Goal: Task Accomplishment & Management: Complete application form

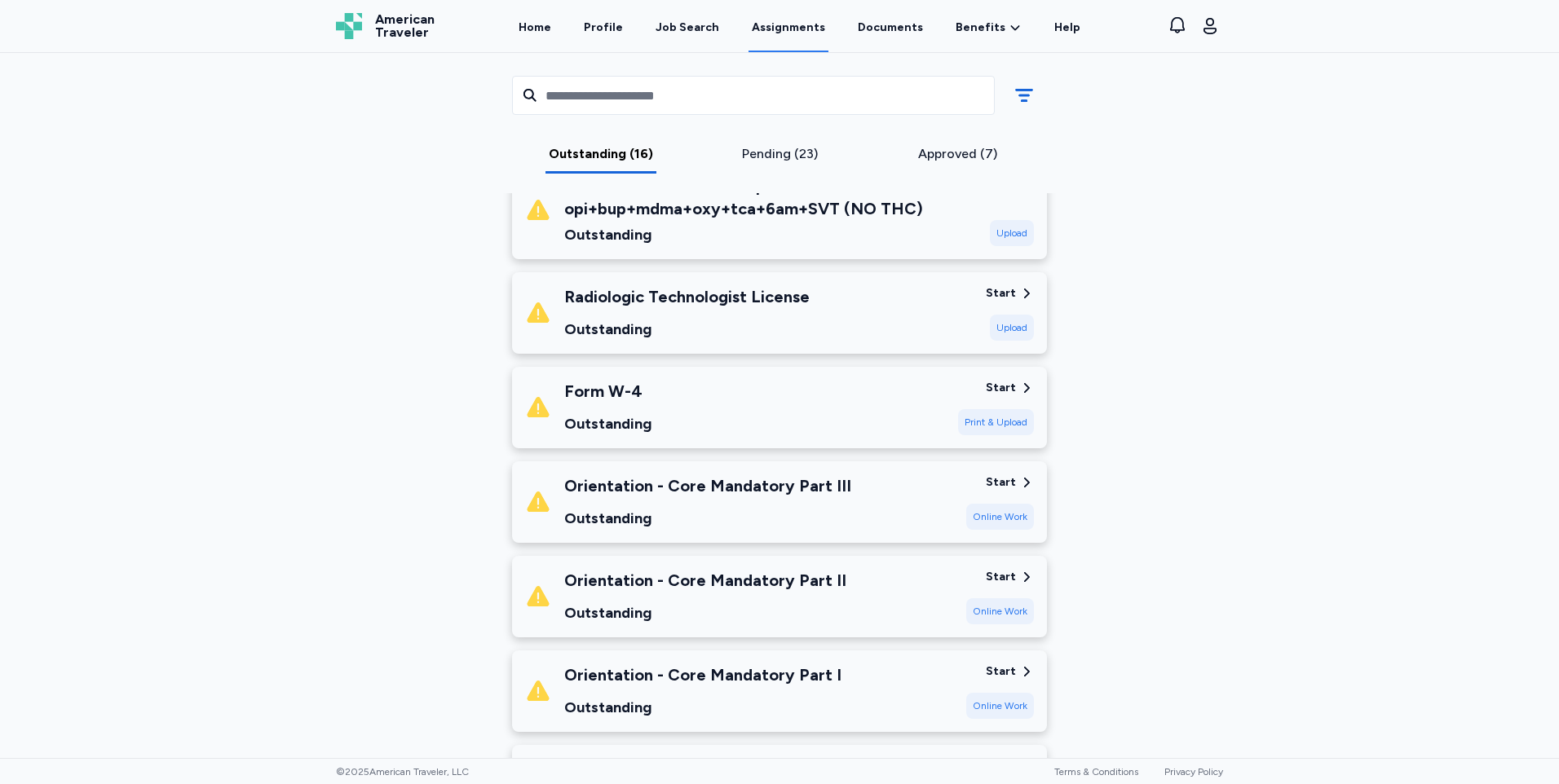
scroll to position [1141, 0]
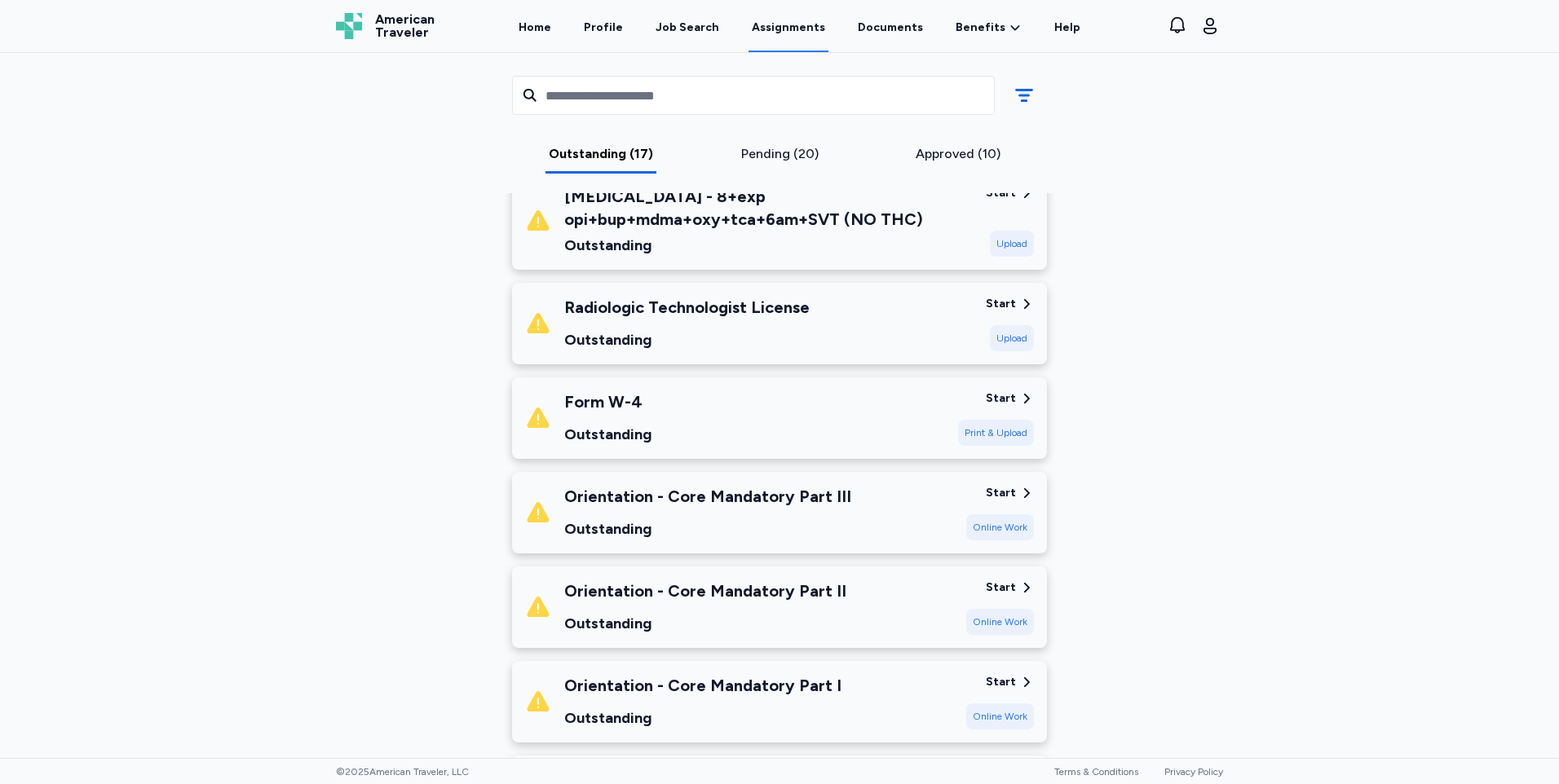
click at [757, 674] on div "Orientation - Core Mandatory Part I" at bounding box center [703, 685] width 277 height 23
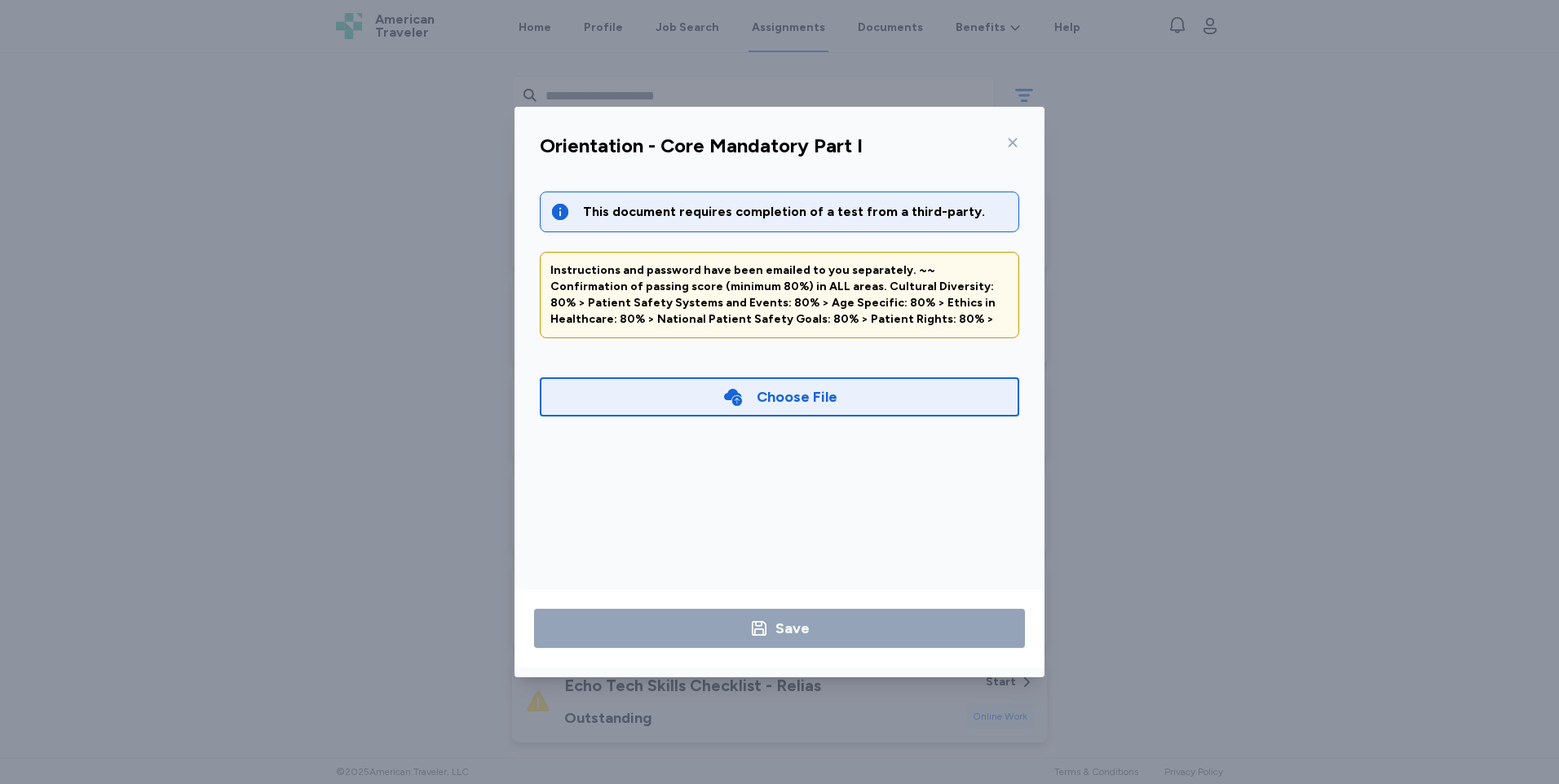
click at [798, 397] on div "Choose File" at bounding box center [797, 397] width 81 height 23
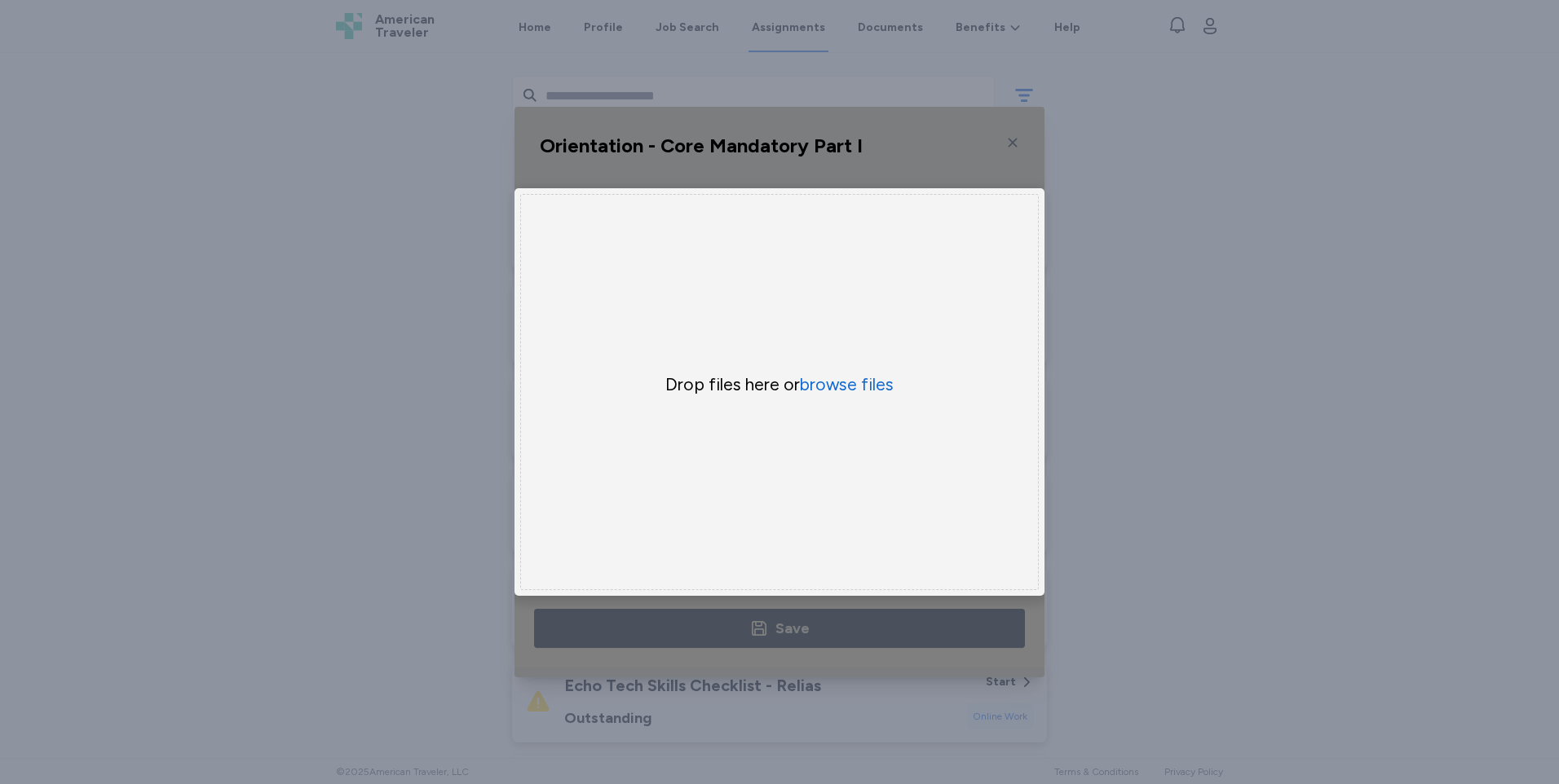
click at [1139, 244] on div "Orientation - Core Mandatory Part I This document requires completion of a test…" at bounding box center [779, 392] width 1559 height 784
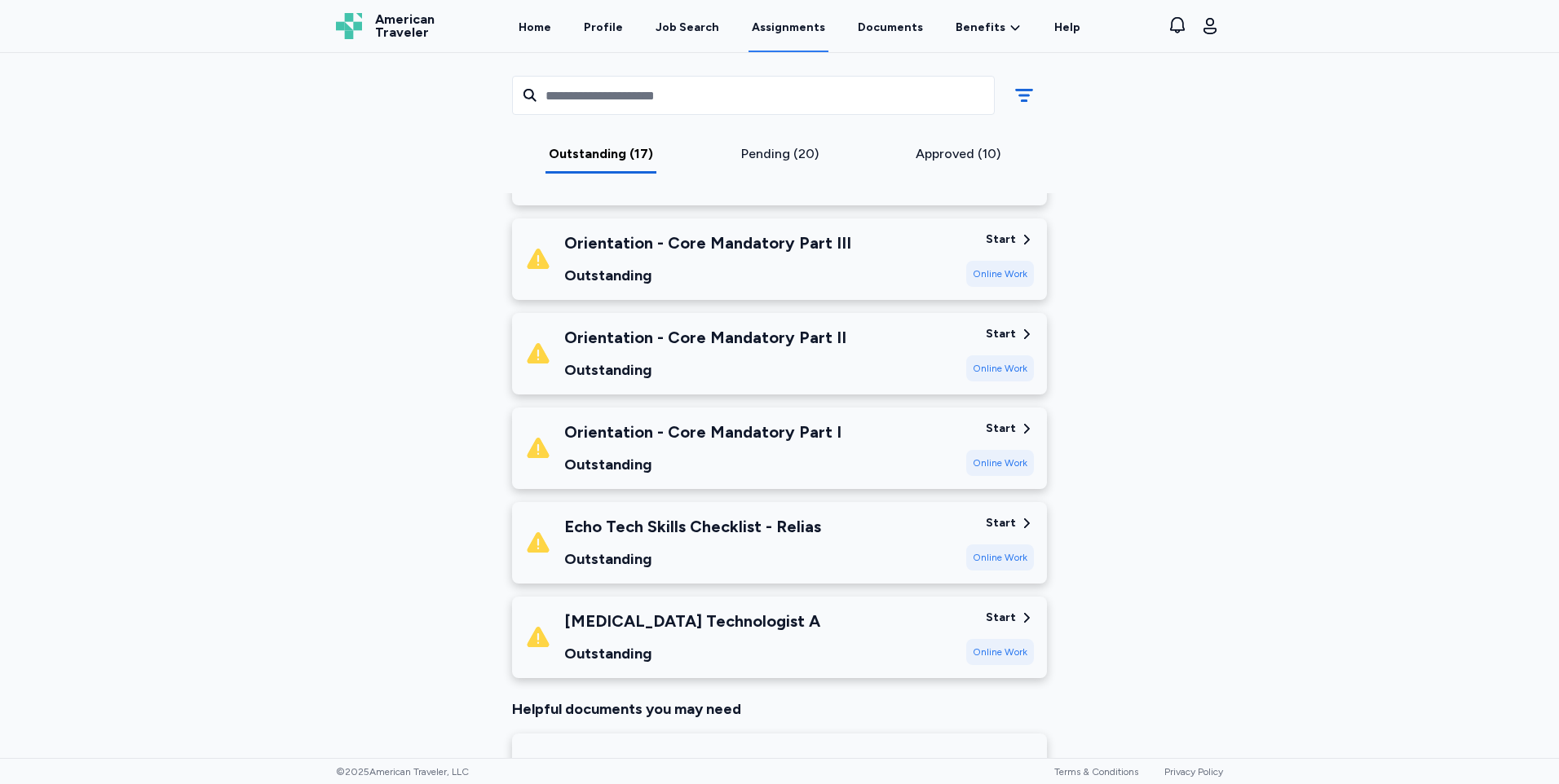
scroll to position [1399, 0]
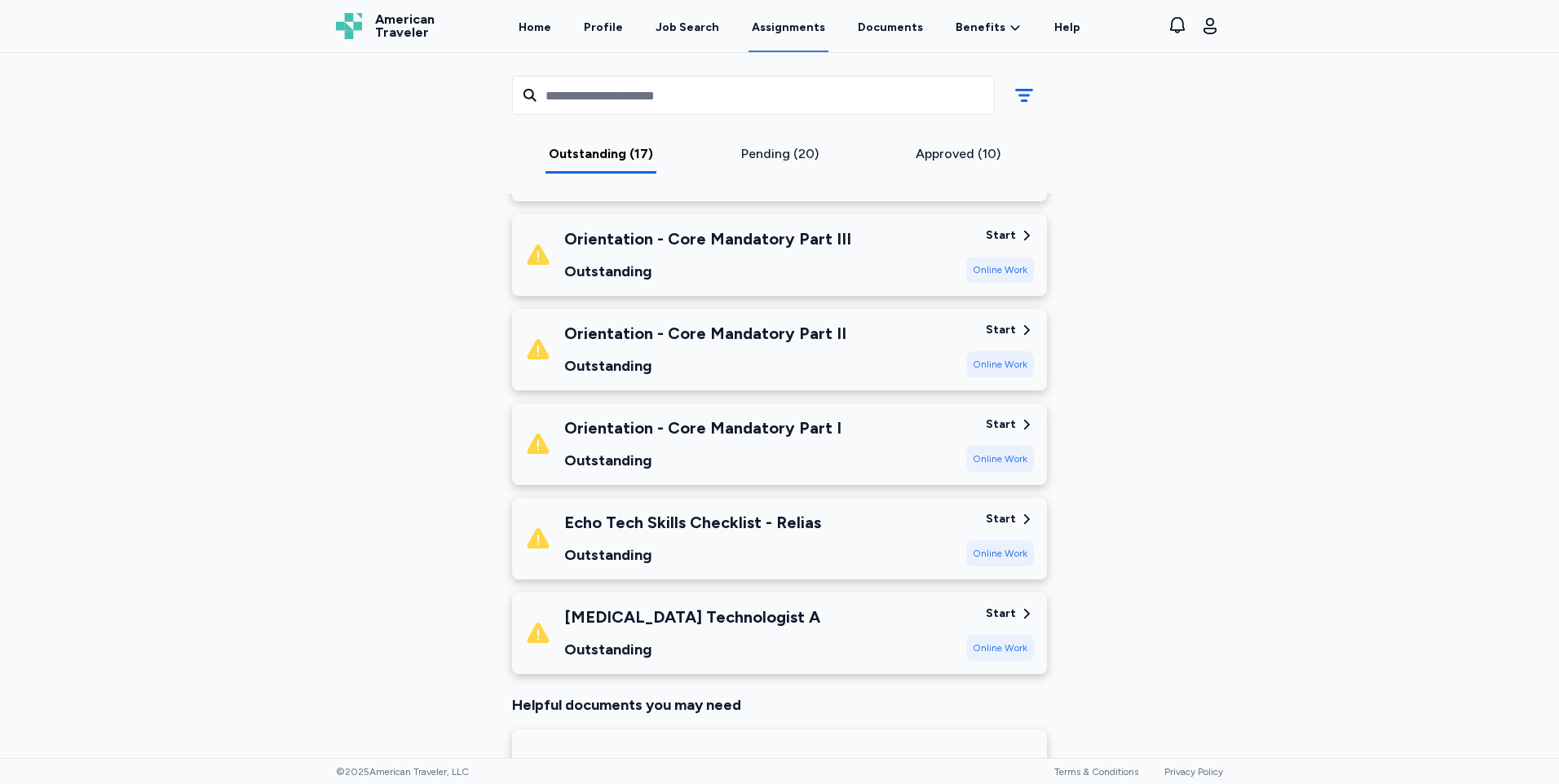
click at [1008, 417] on div "Start" at bounding box center [1000, 425] width 30 height 17
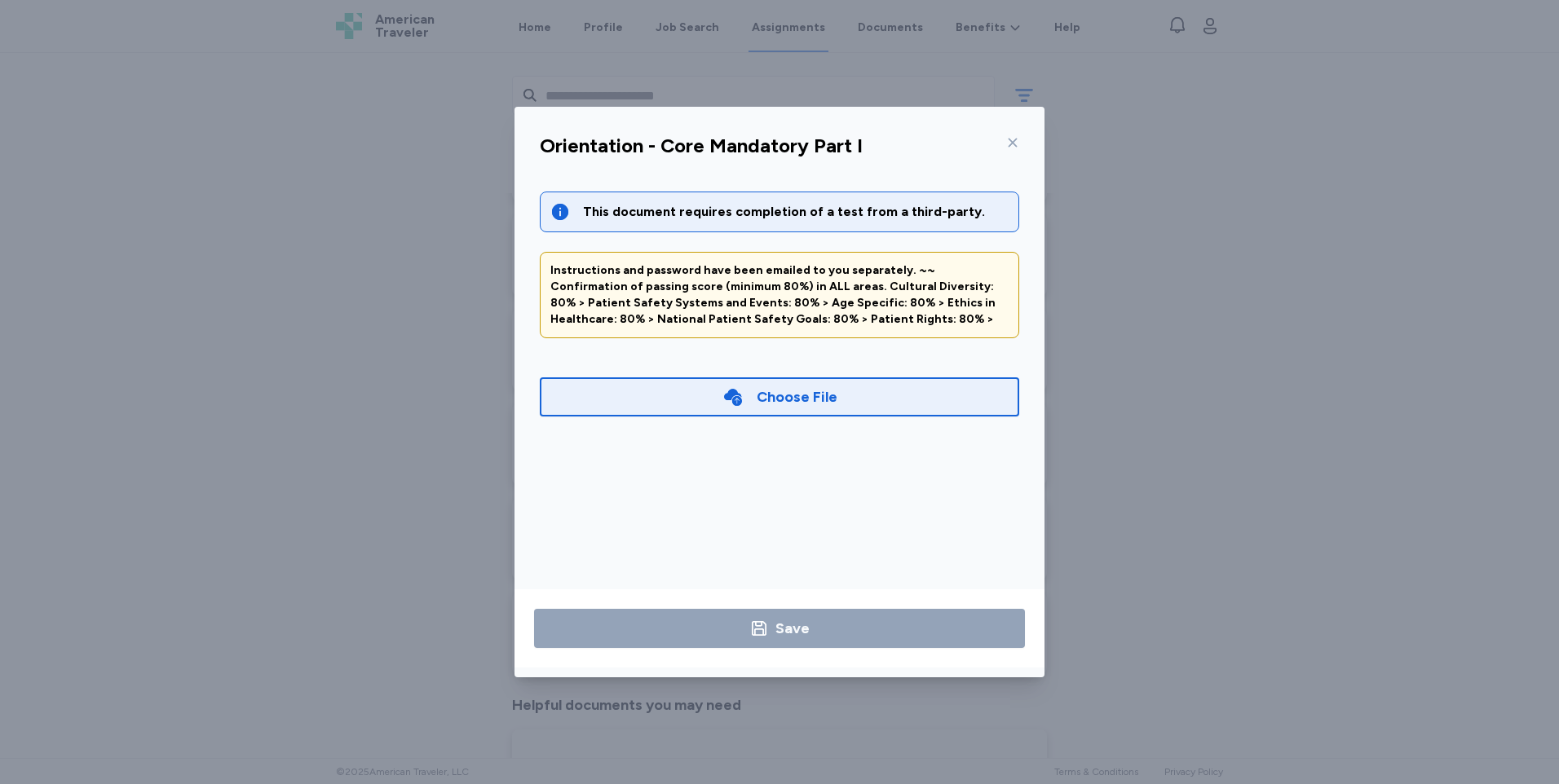
click at [852, 387] on div "Choose File" at bounding box center [779, 397] width 479 height 39
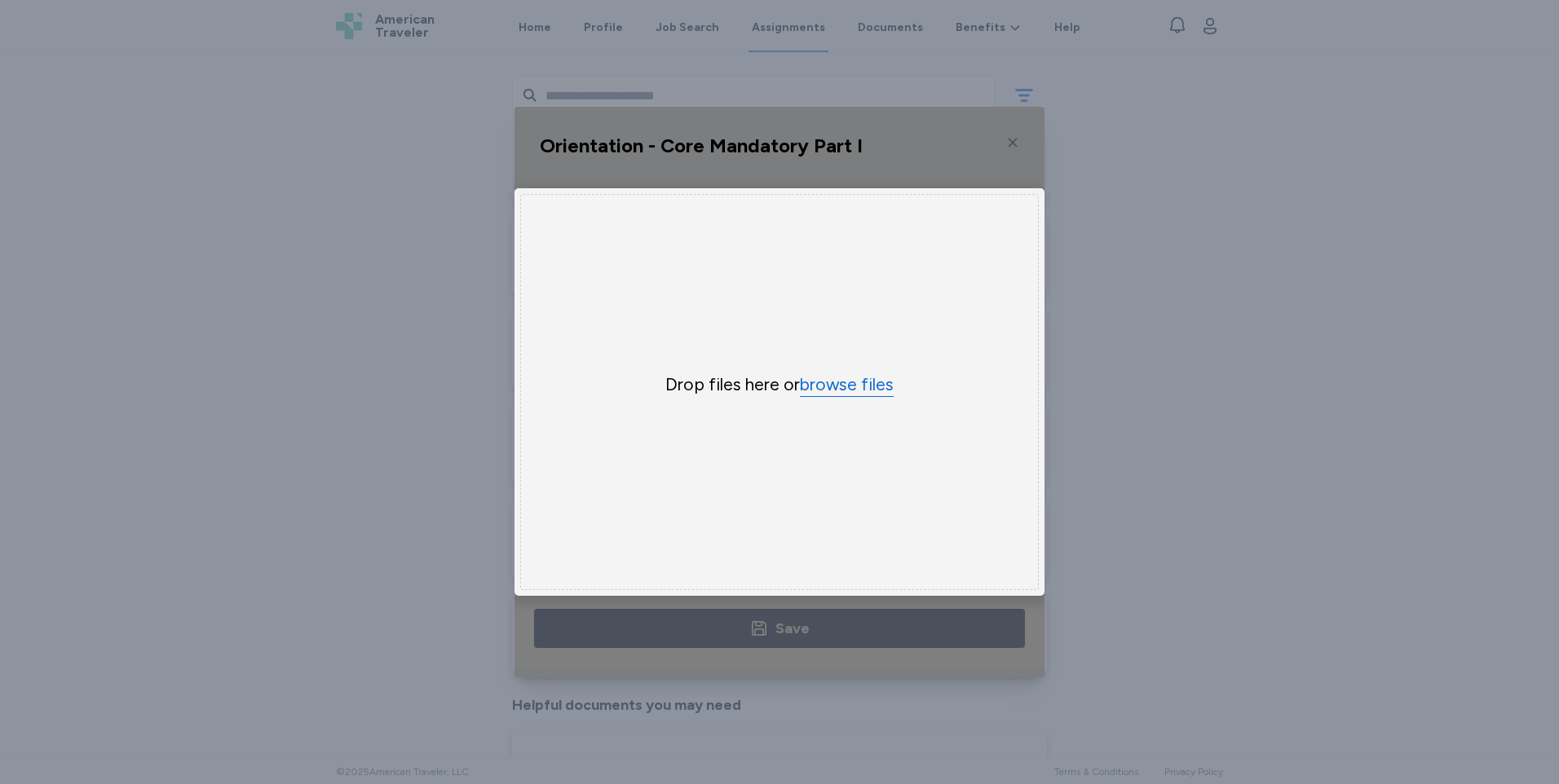
click at [832, 381] on button "browse files" at bounding box center [847, 385] width 94 height 23
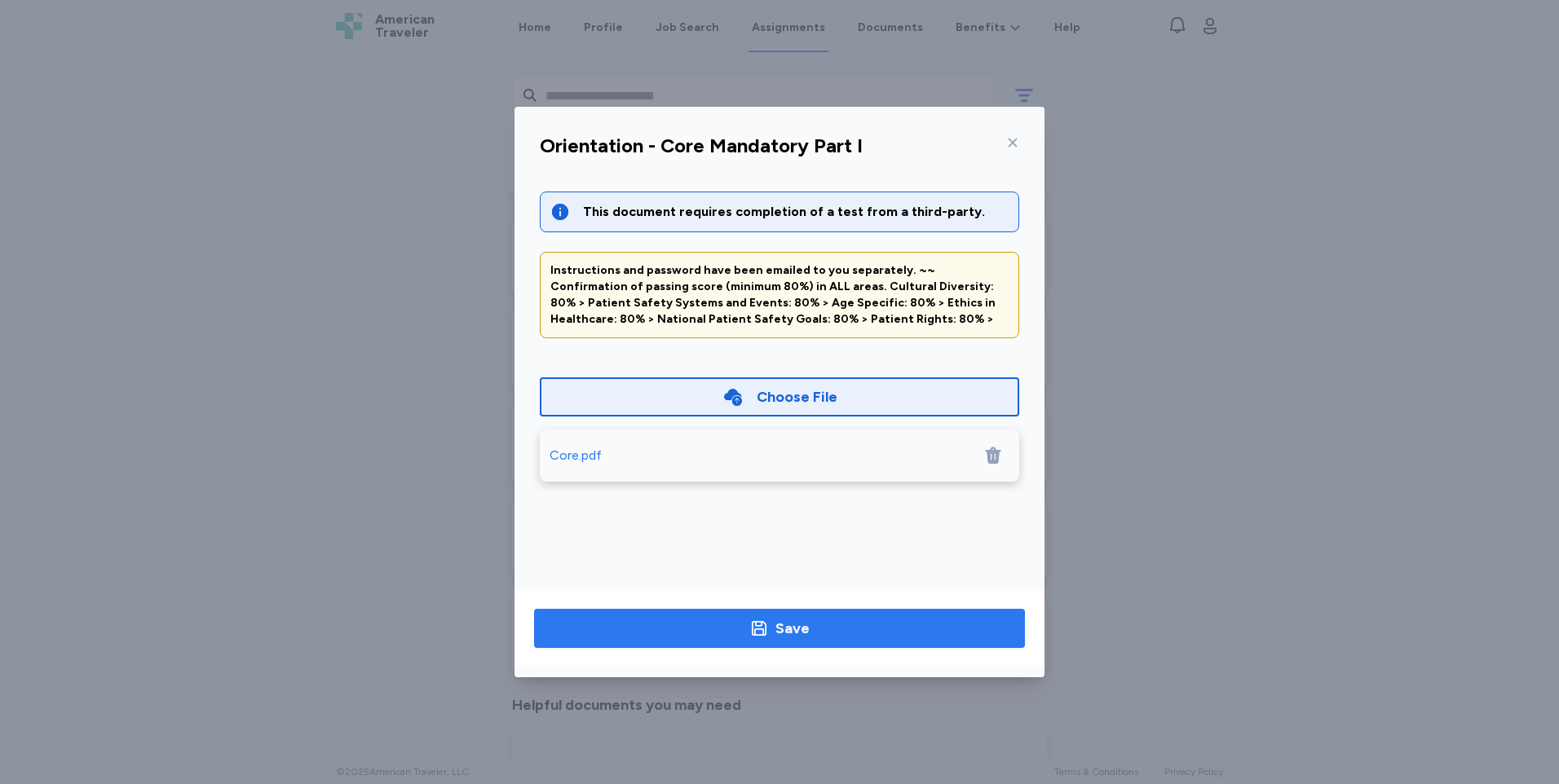
click at [840, 631] on span "Save" at bounding box center [779, 628] width 465 height 23
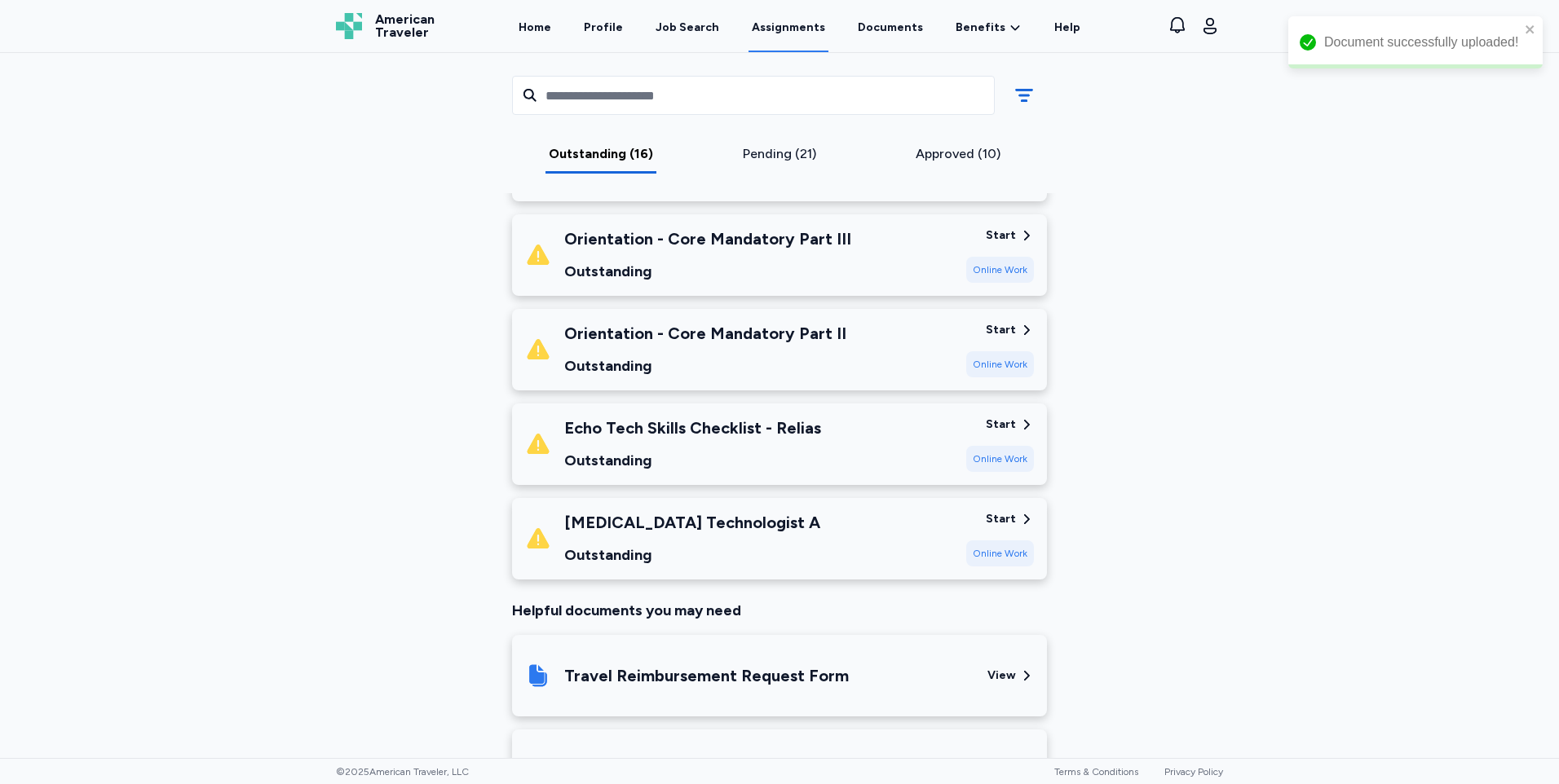
click at [973, 322] on div "Start Online Work" at bounding box center [1000, 350] width 68 height 55
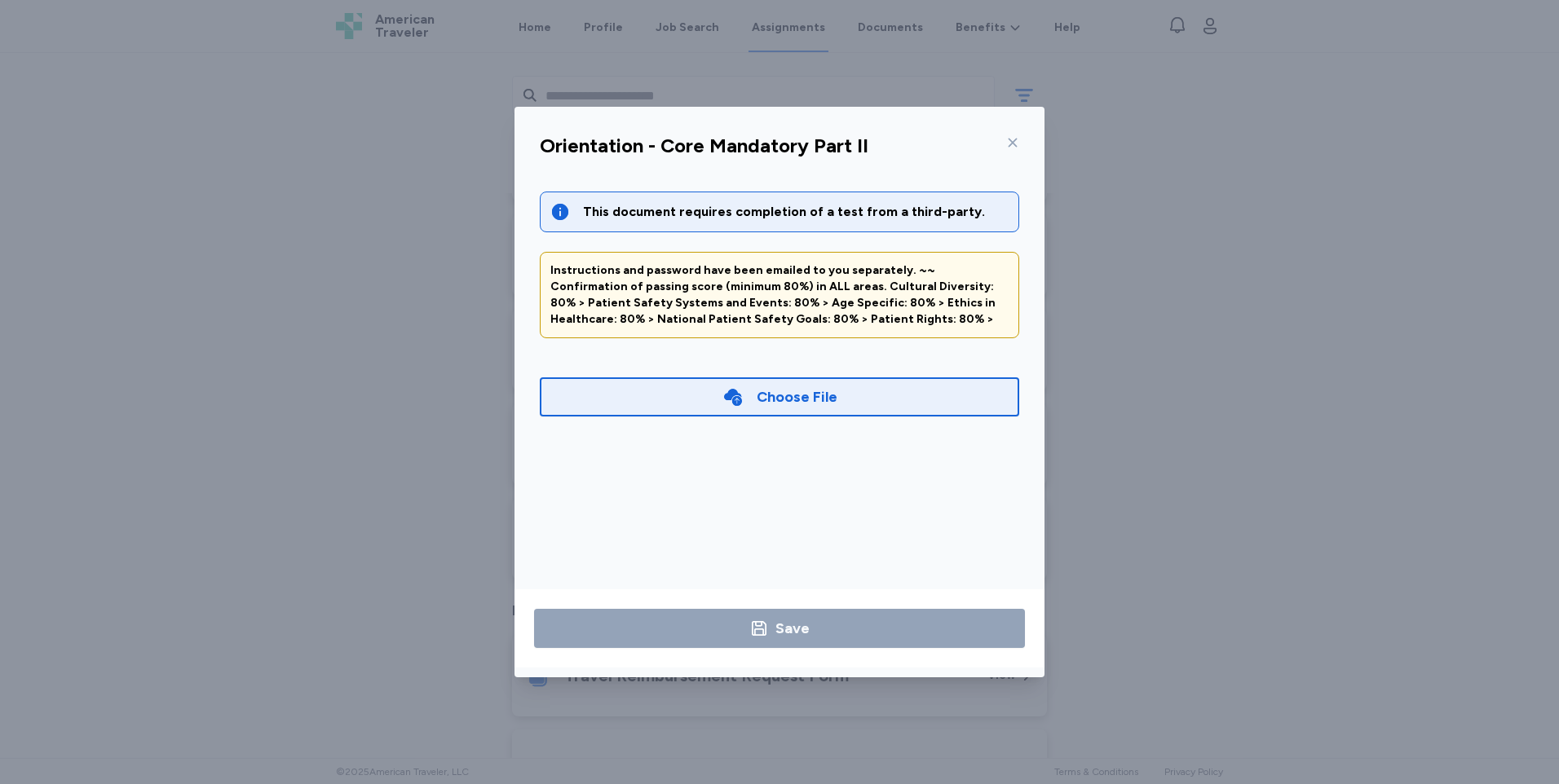
click at [842, 393] on div "Choose File" at bounding box center [779, 397] width 479 height 39
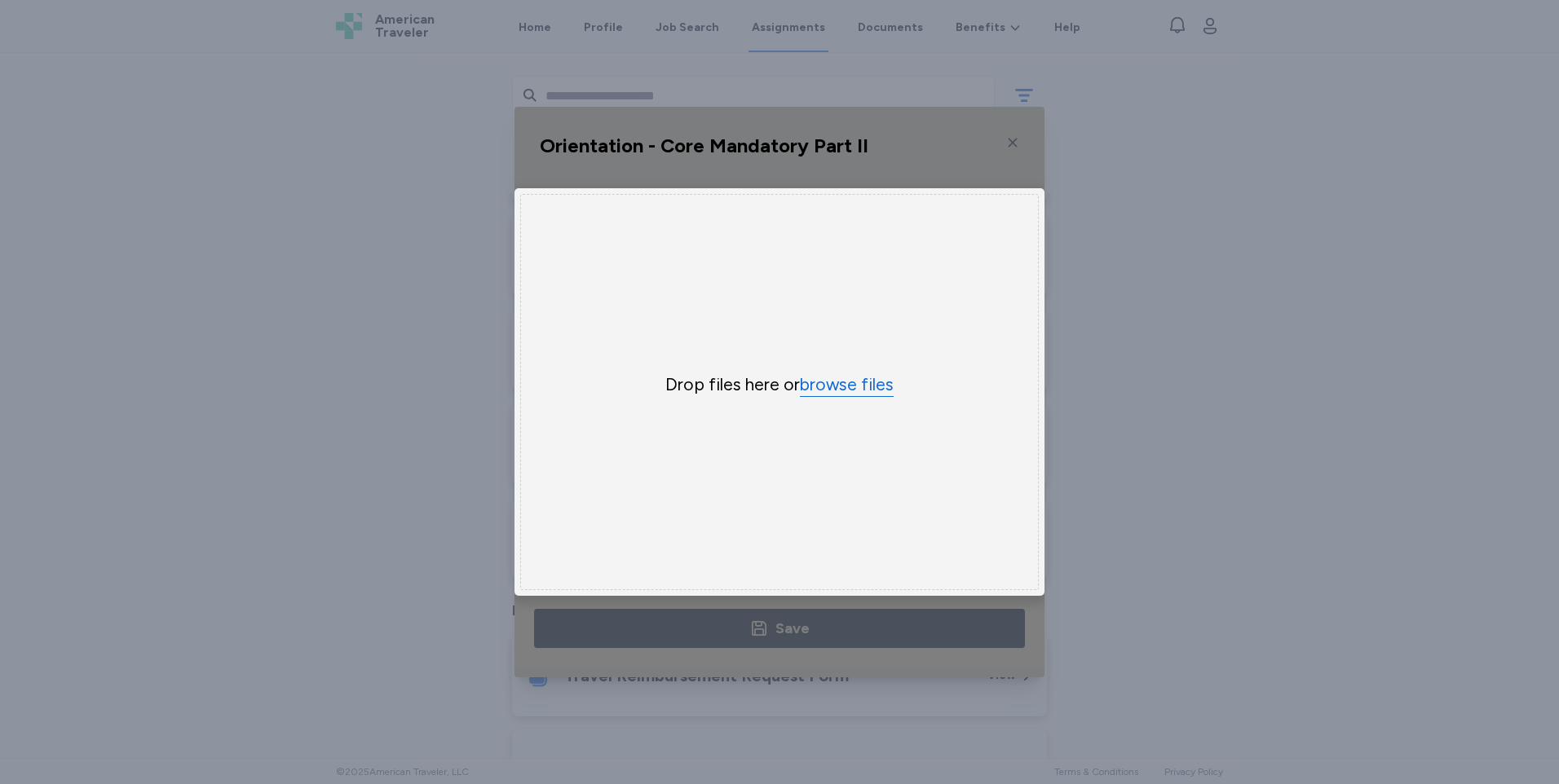
click at [812, 377] on button "browse files" at bounding box center [847, 385] width 94 height 23
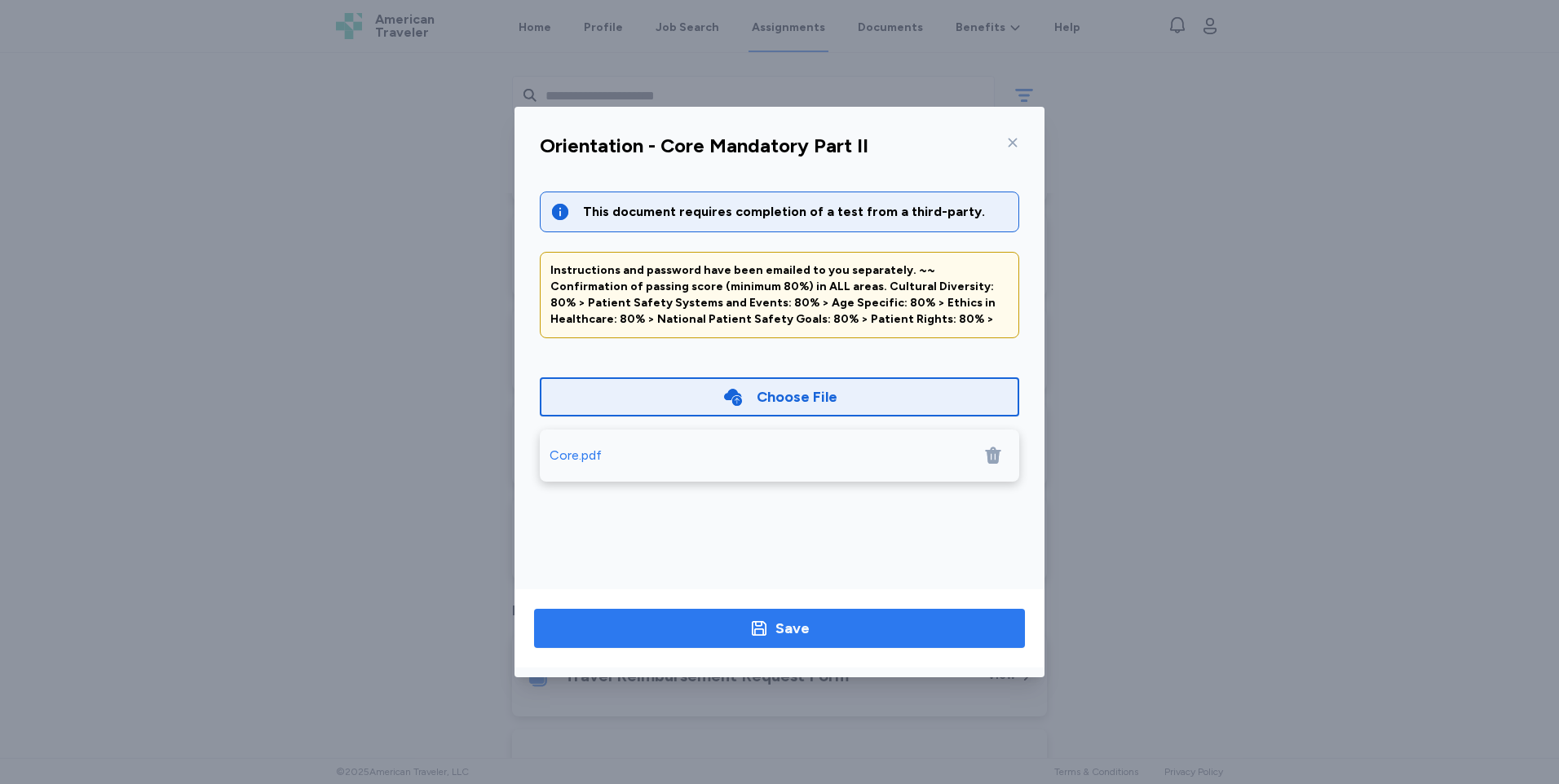
click at [769, 616] on button "Save" at bounding box center [780, 628] width 491 height 39
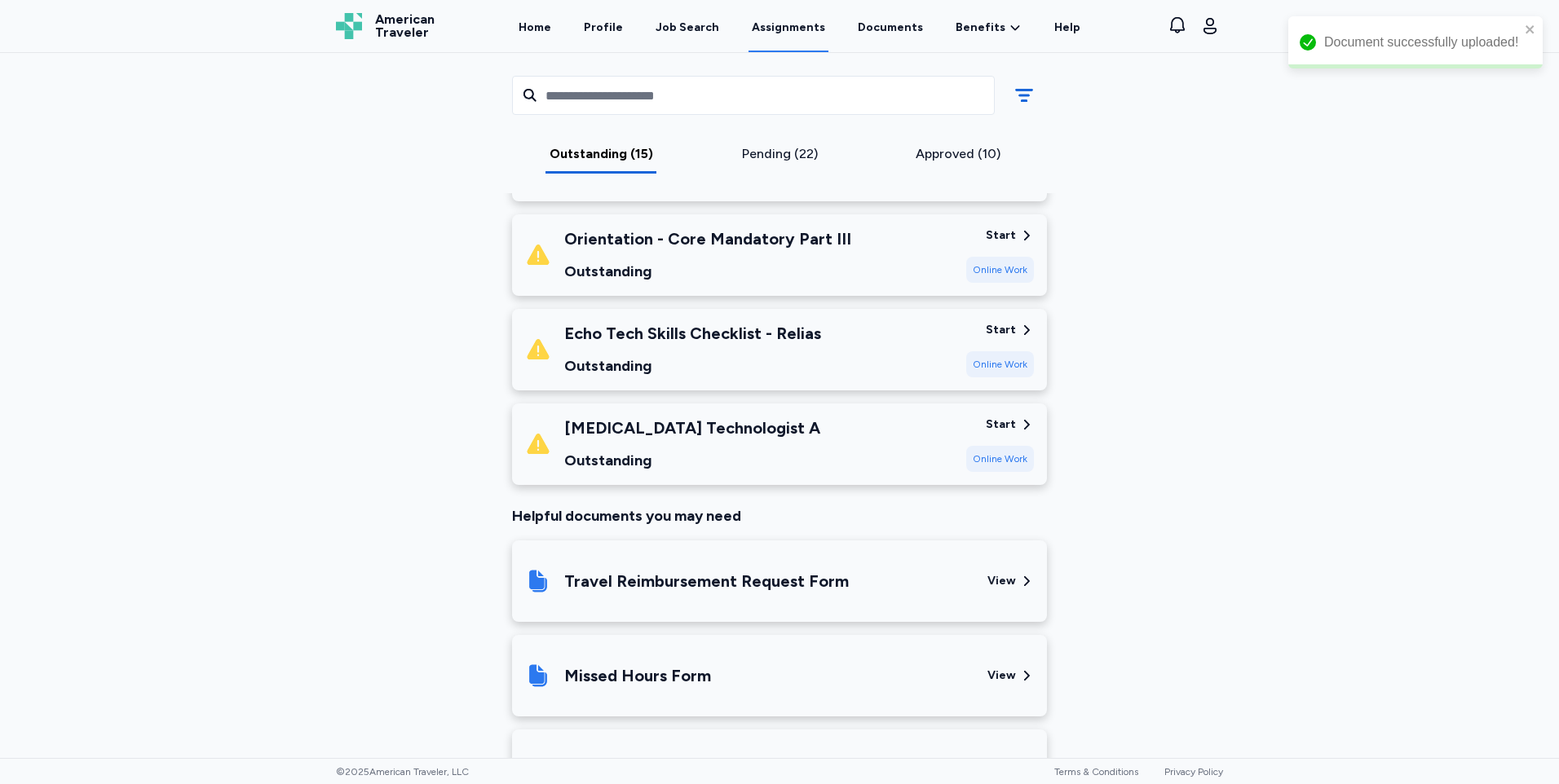
click at [780, 230] on div "Orientation - Core Mandatory Part III" at bounding box center [708, 238] width 287 height 23
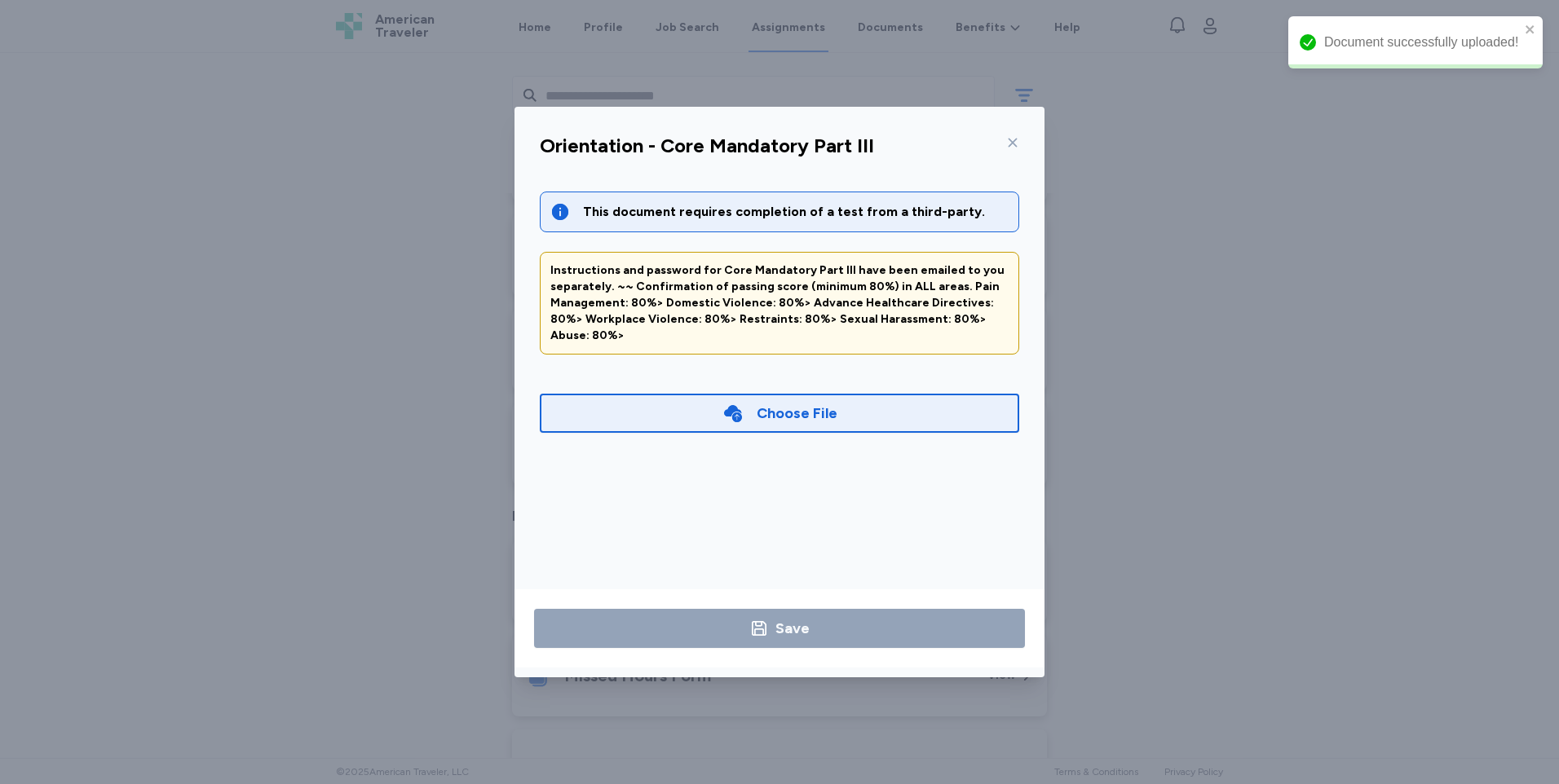
click at [805, 402] on div "Choose File" at bounding box center [797, 412] width 81 height 23
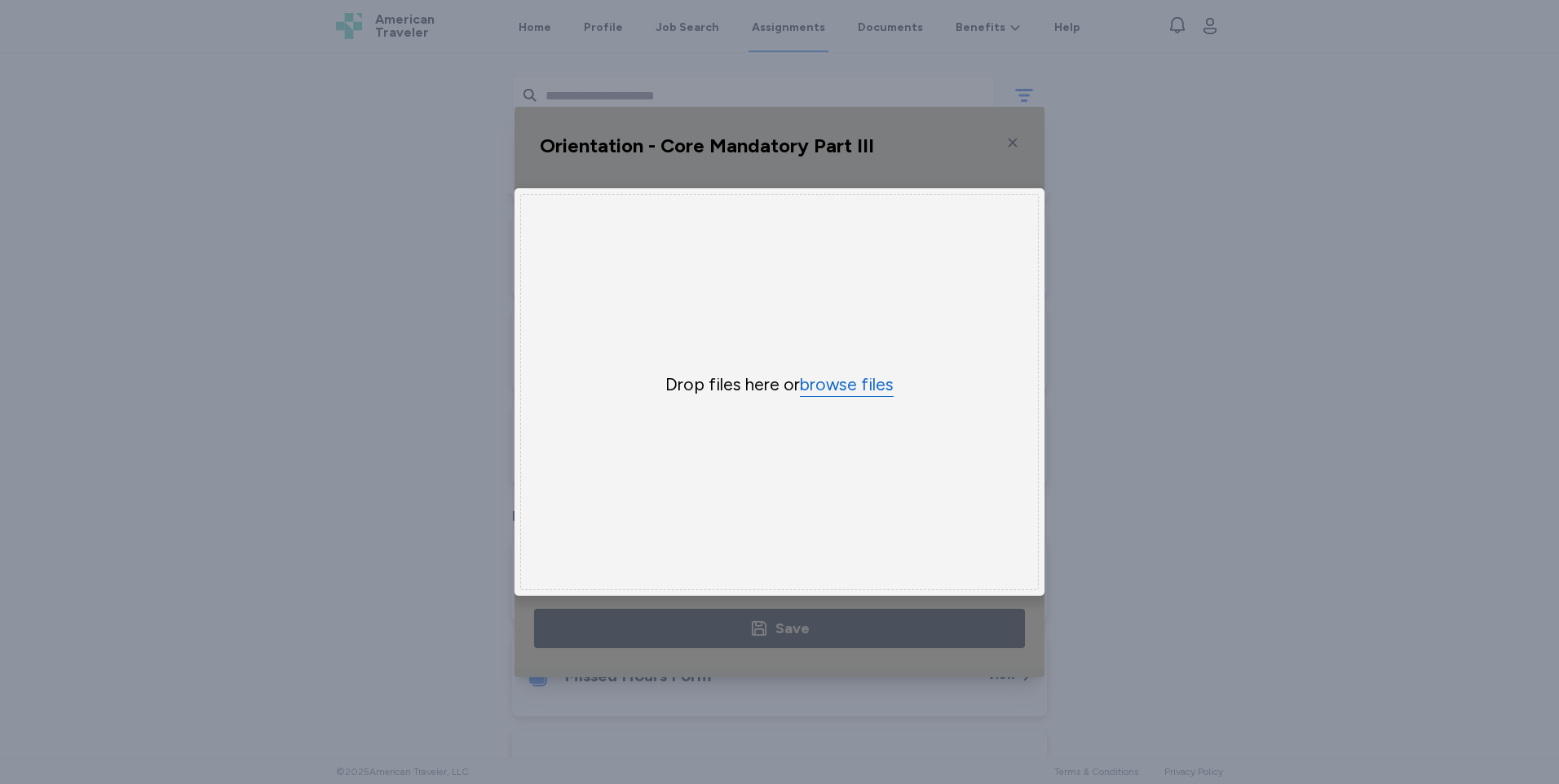
click at [816, 377] on button "browse files" at bounding box center [847, 385] width 94 height 23
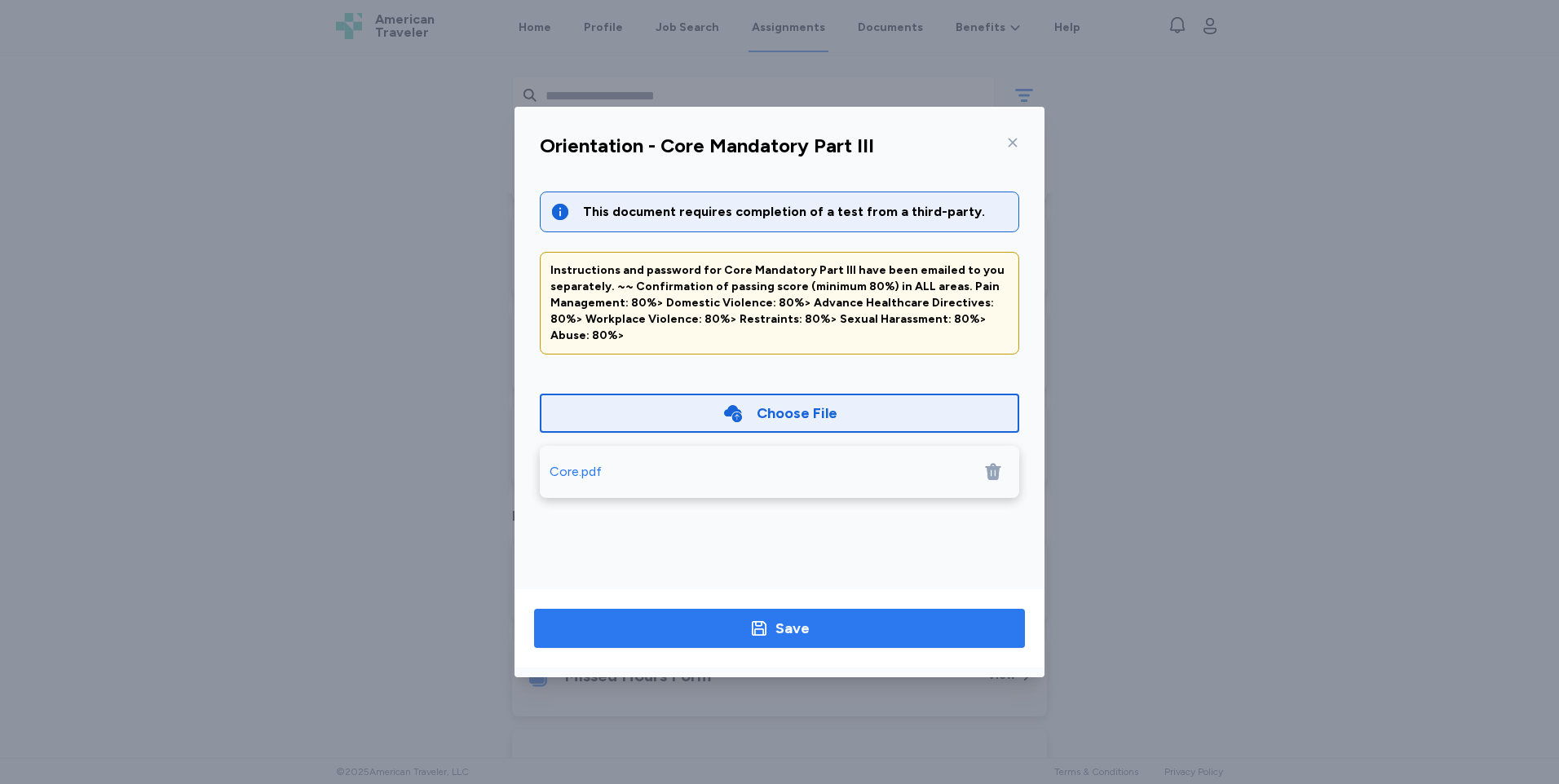
click at [807, 625] on div "Save" at bounding box center [792, 628] width 34 height 23
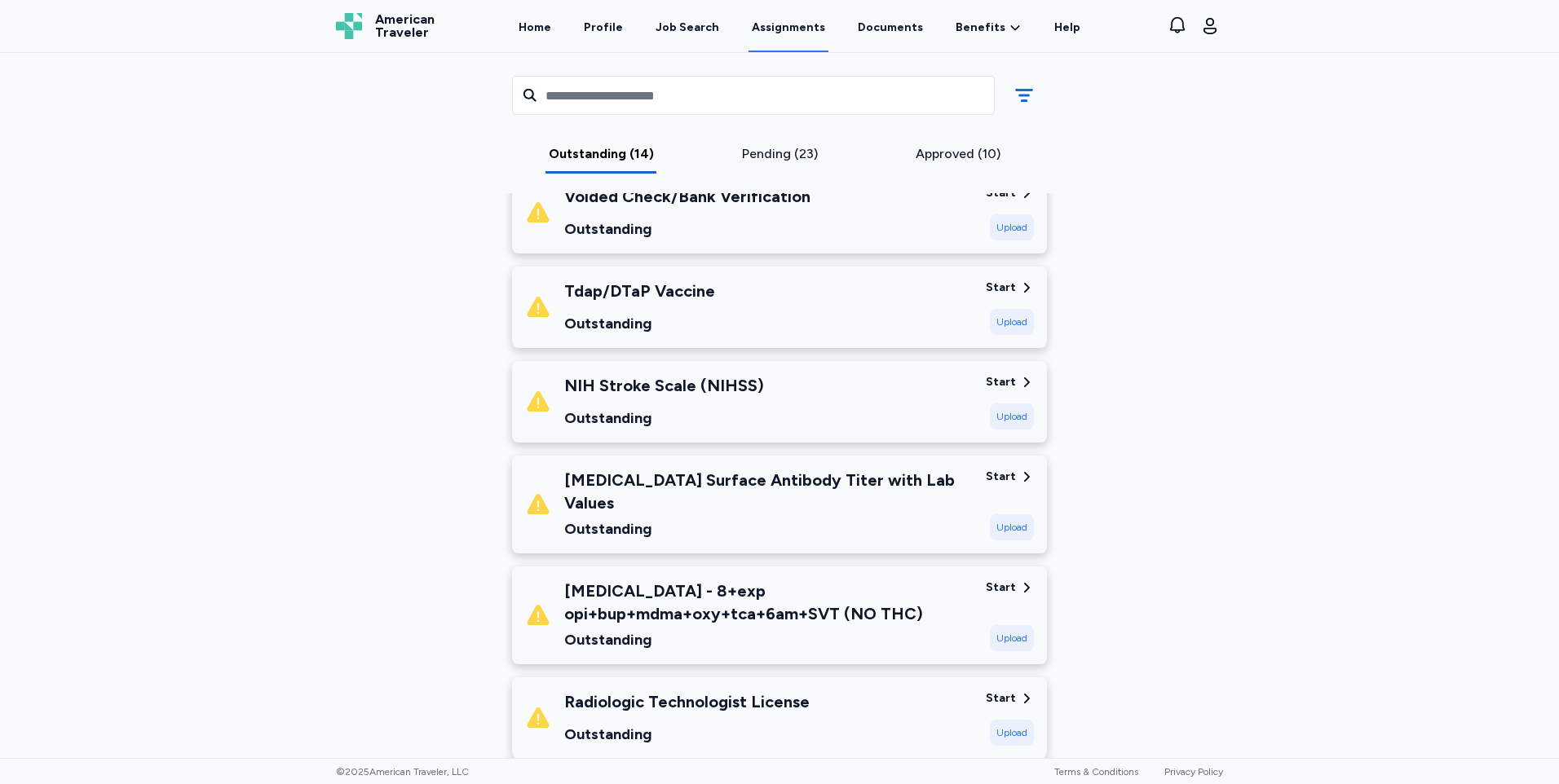
scroll to position [665, 0]
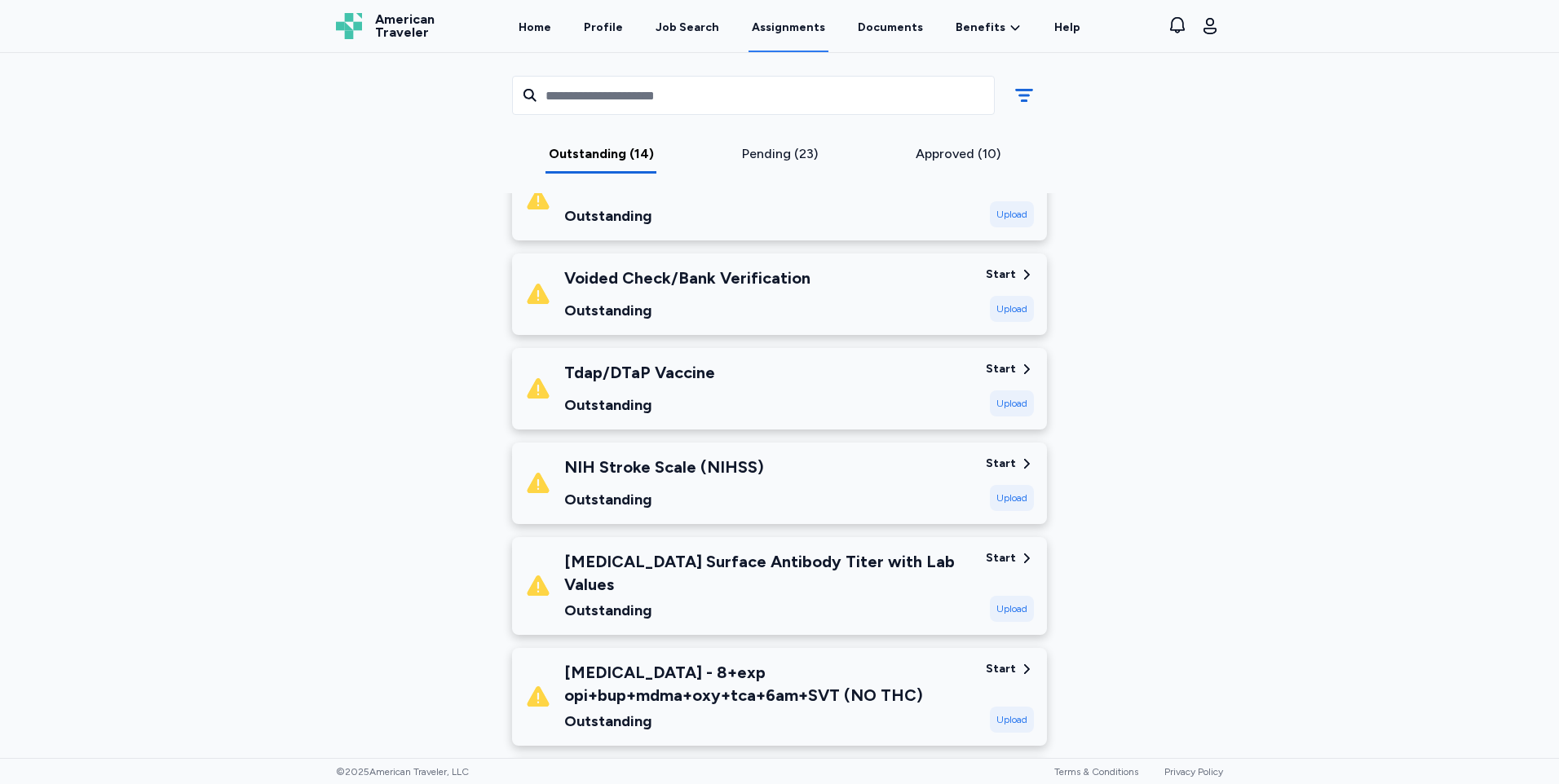
click at [811, 483] on div "NIH Stroke Scale (NIHSS) Outstanding" at bounding box center [749, 483] width 448 height 55
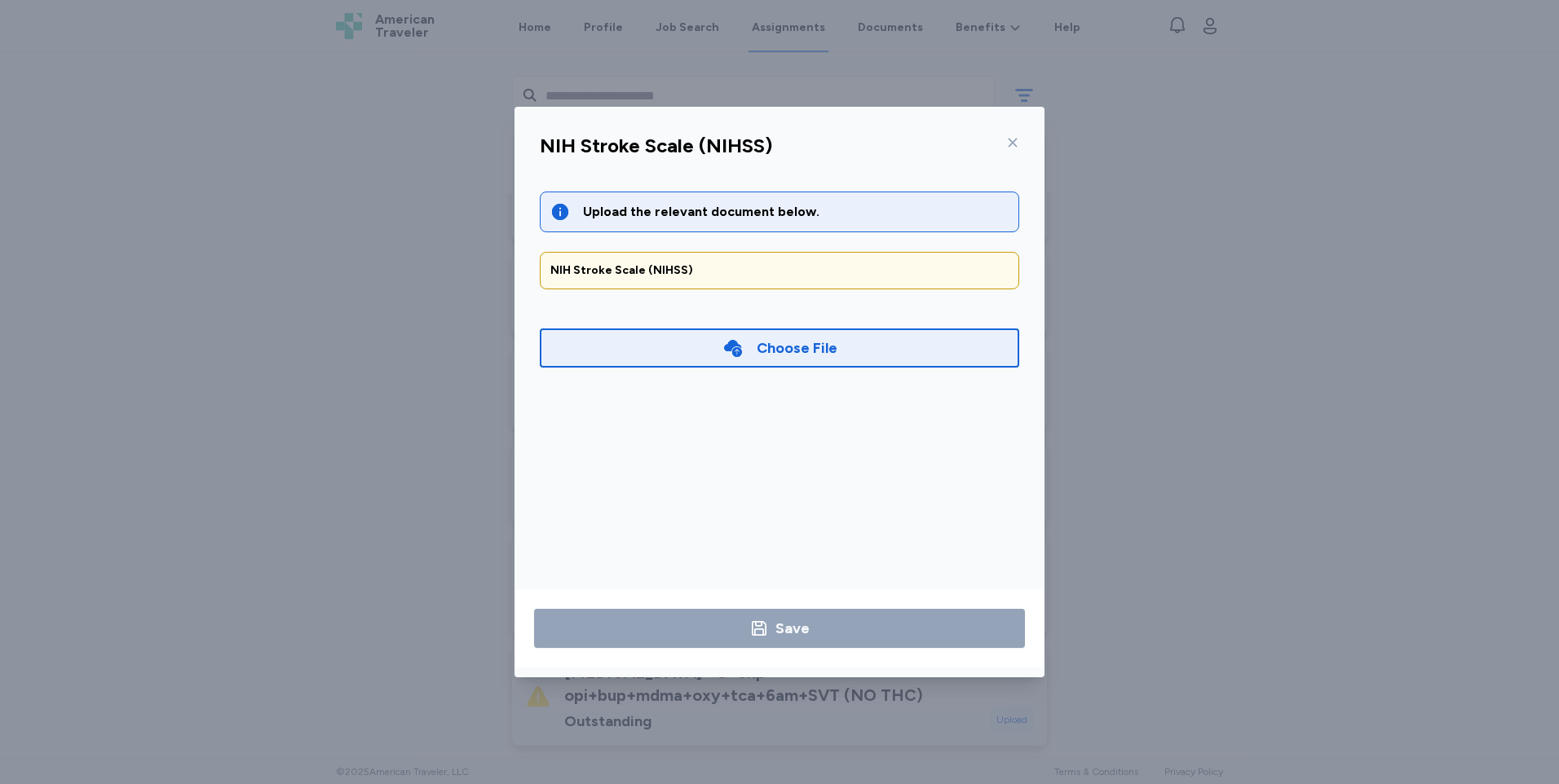
click at [1009, 138] on icon at bounding box center [1013, 143] width 13 height 13
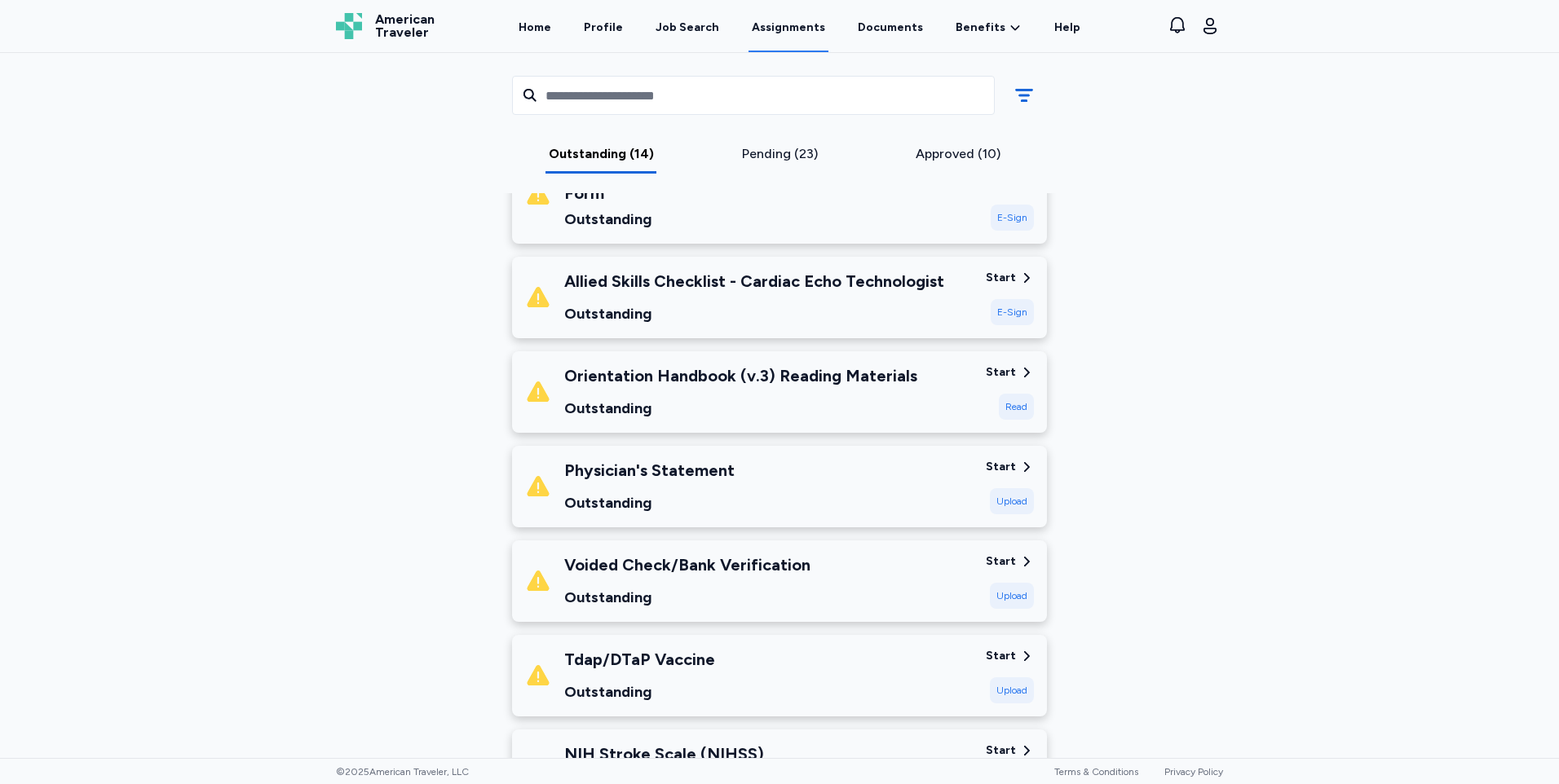
scroll to position [258, 0]
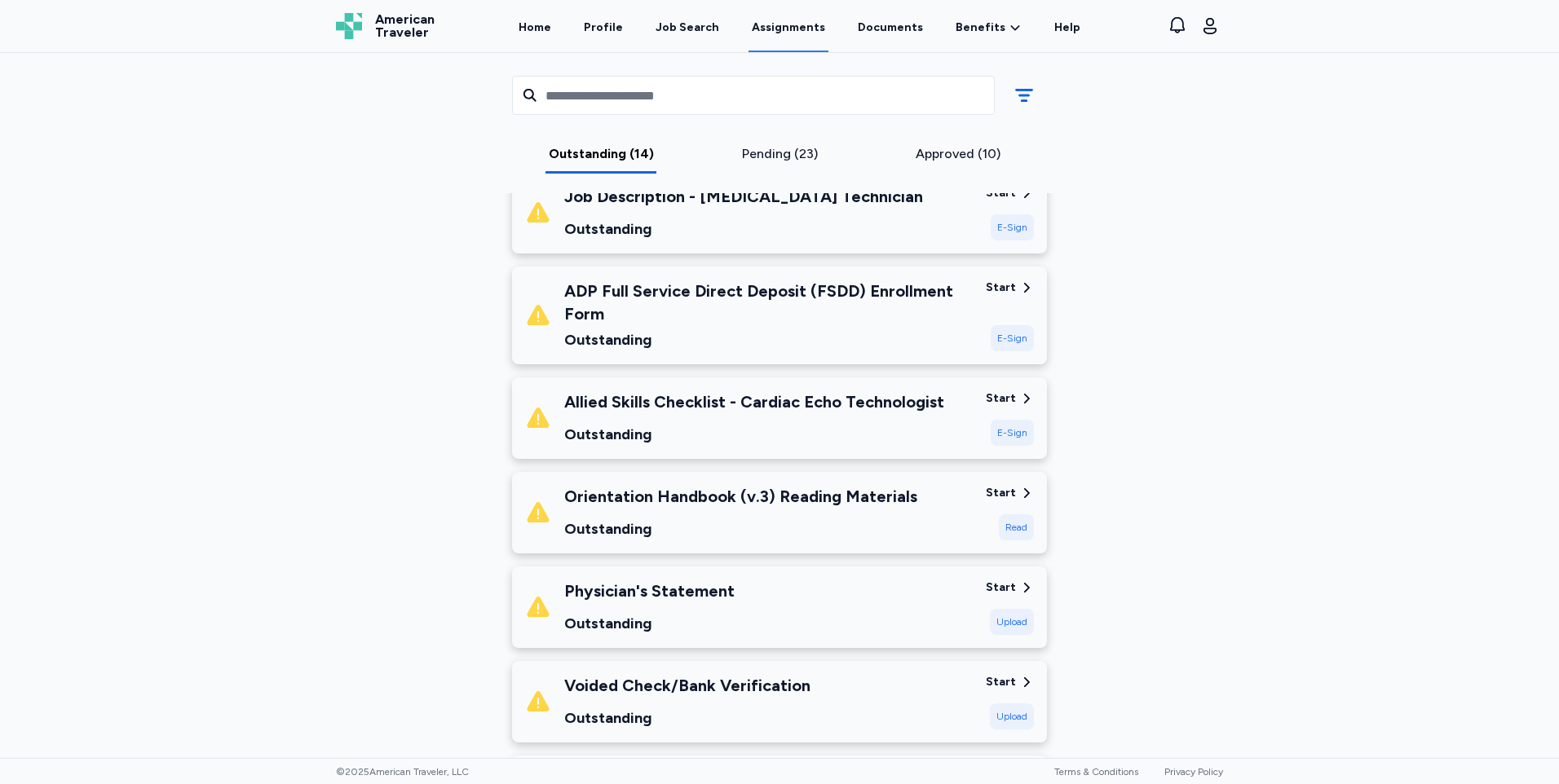
click at [827, 511] on div "Orientation Handbook (v.3) Reading Materials Outstanding" at bounding box center [741, 513] width 353 height 55
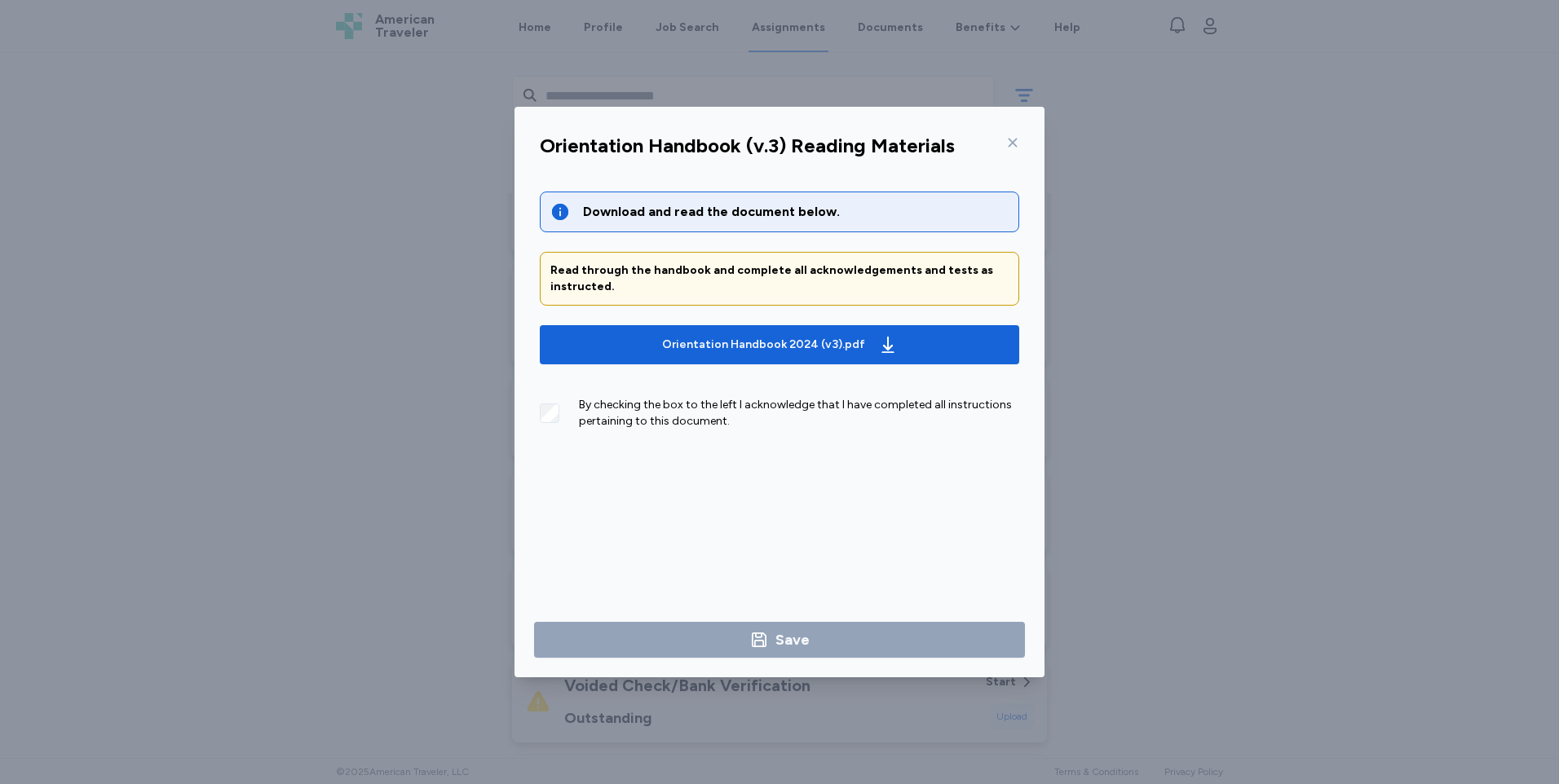
click at [556, 397] on div "By checking the box to the left I acknowledge that I have completed all instruc…" at bounding box center [779, 407] width 479 height 46
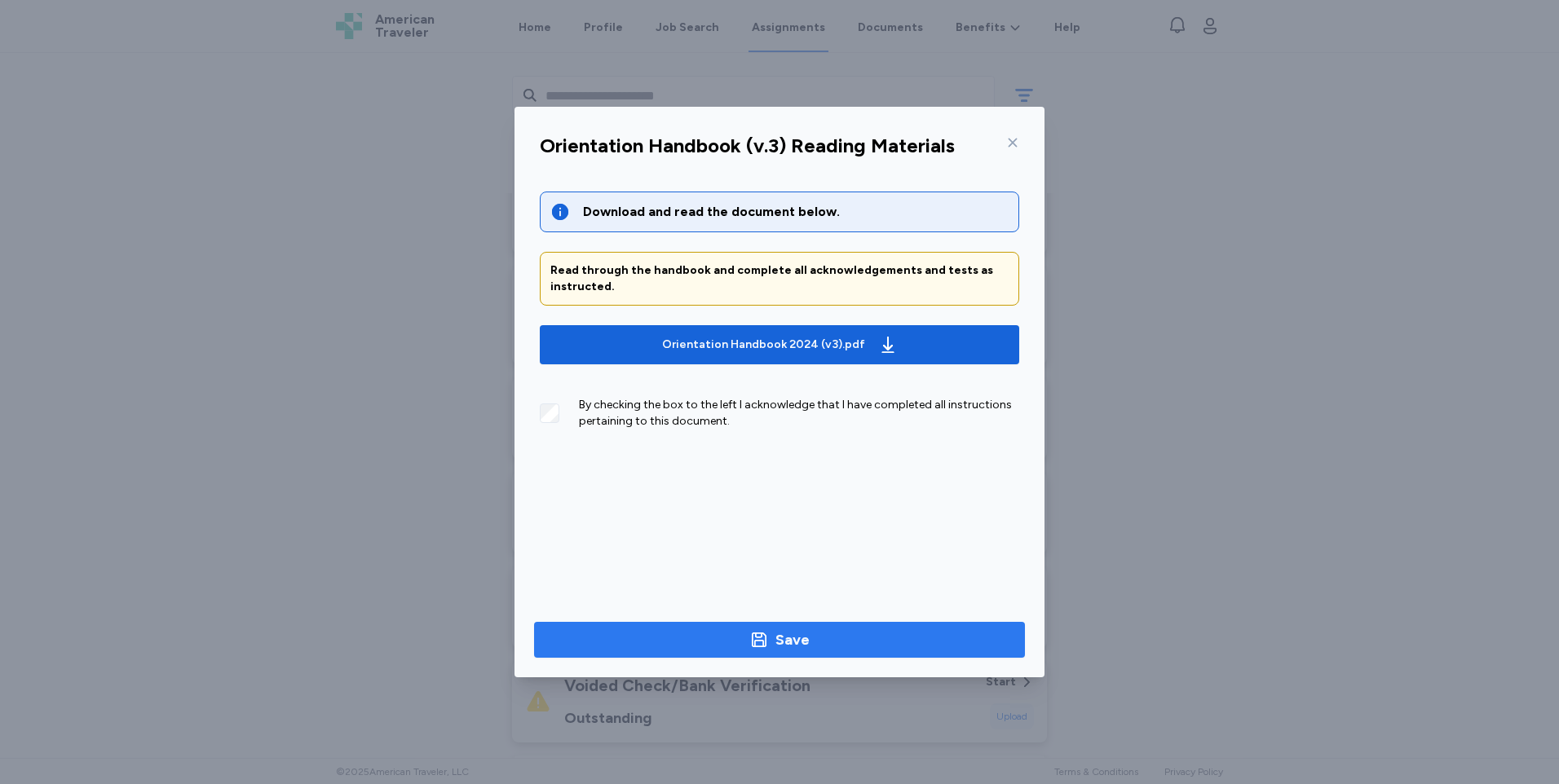
click at [802, 635] on div "Save" at bounding box center [792, 640] width 34 height 23
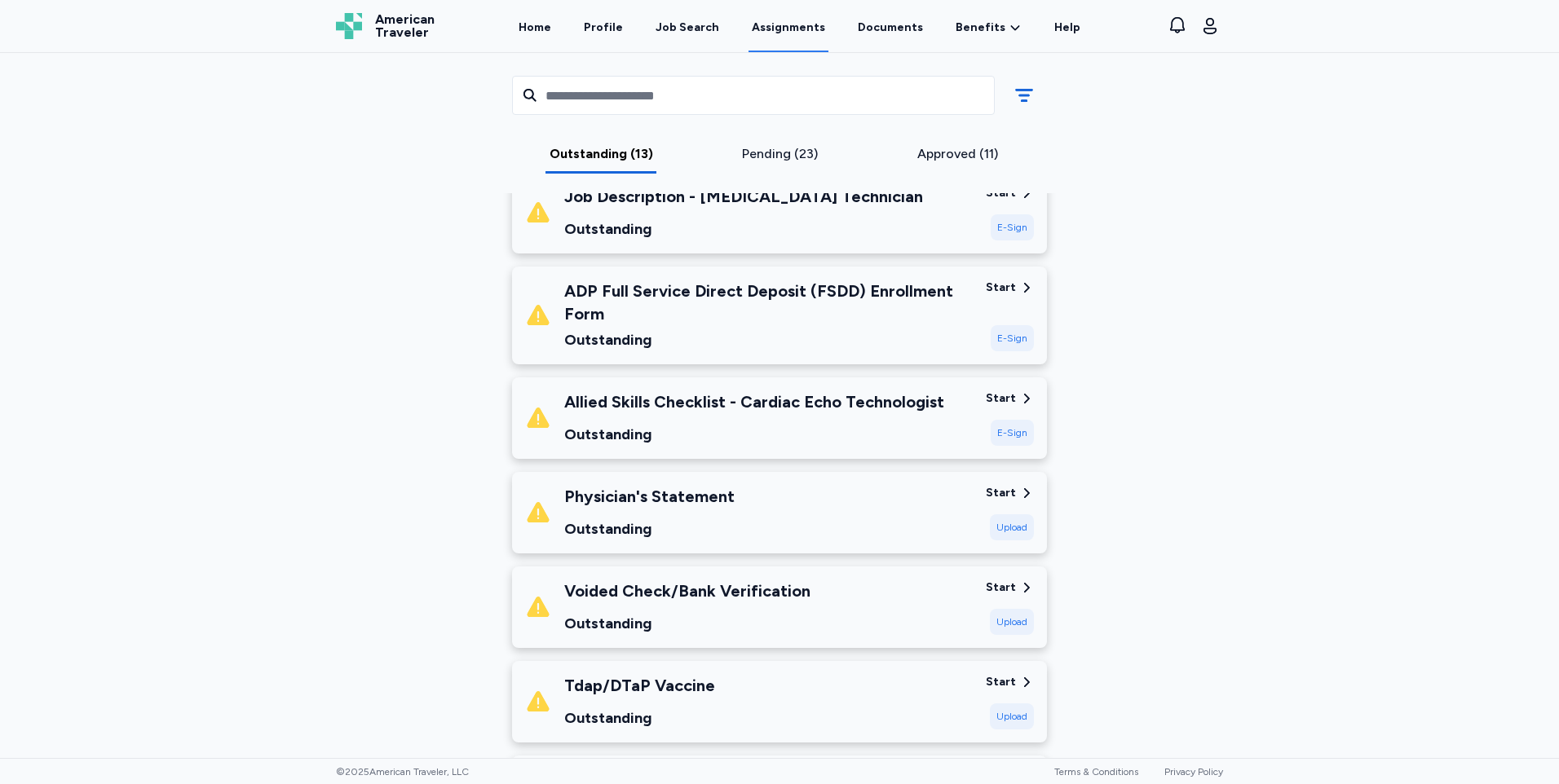
click at [743, 400] on div "Allied Skills Checklist - Cardiac Echo Technologist" at bounding box center [754, 402] width 380 height 23
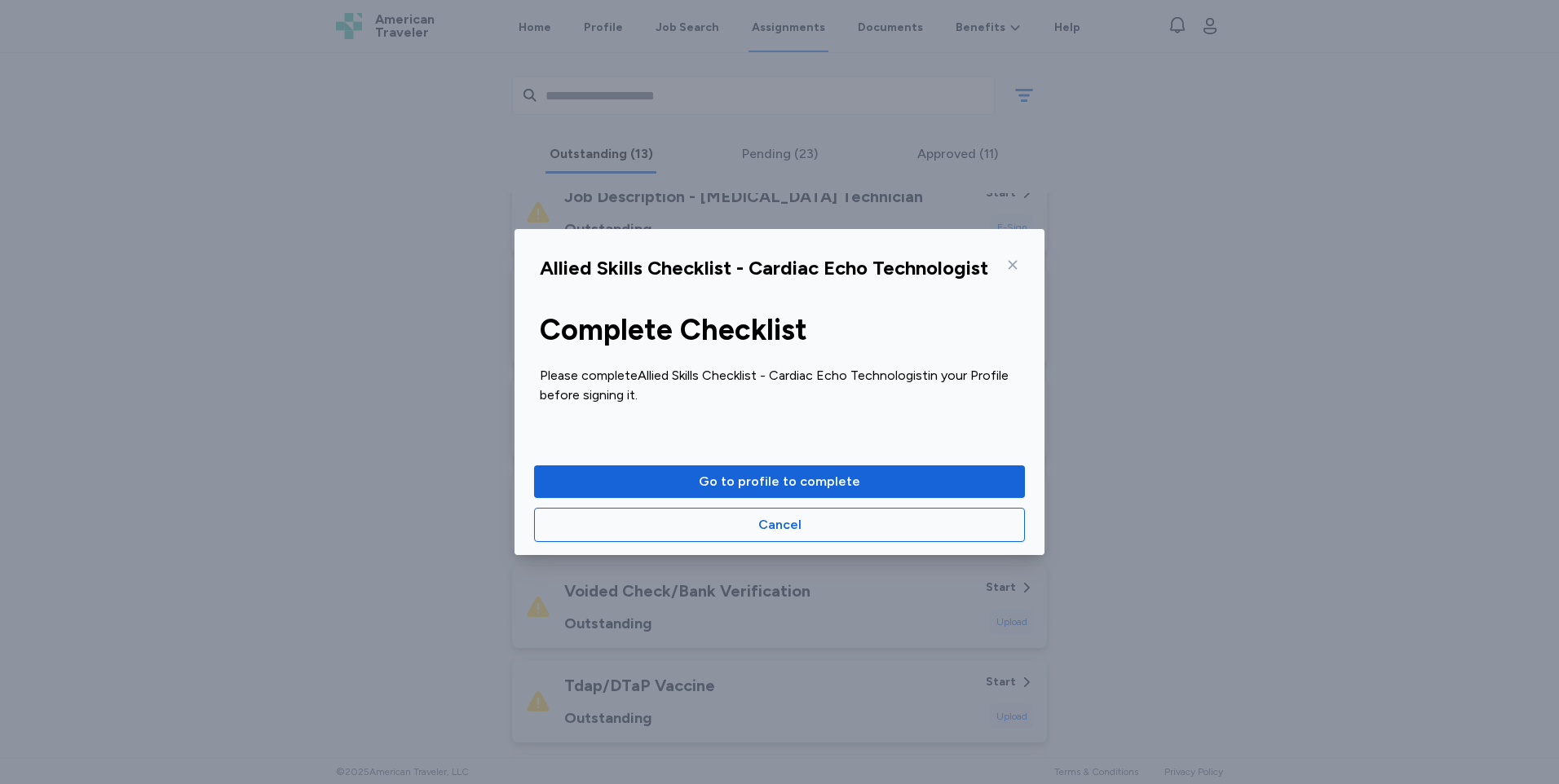
click at [1013, 260] on icon at bounding box center [1013, 266] width 13 height 13
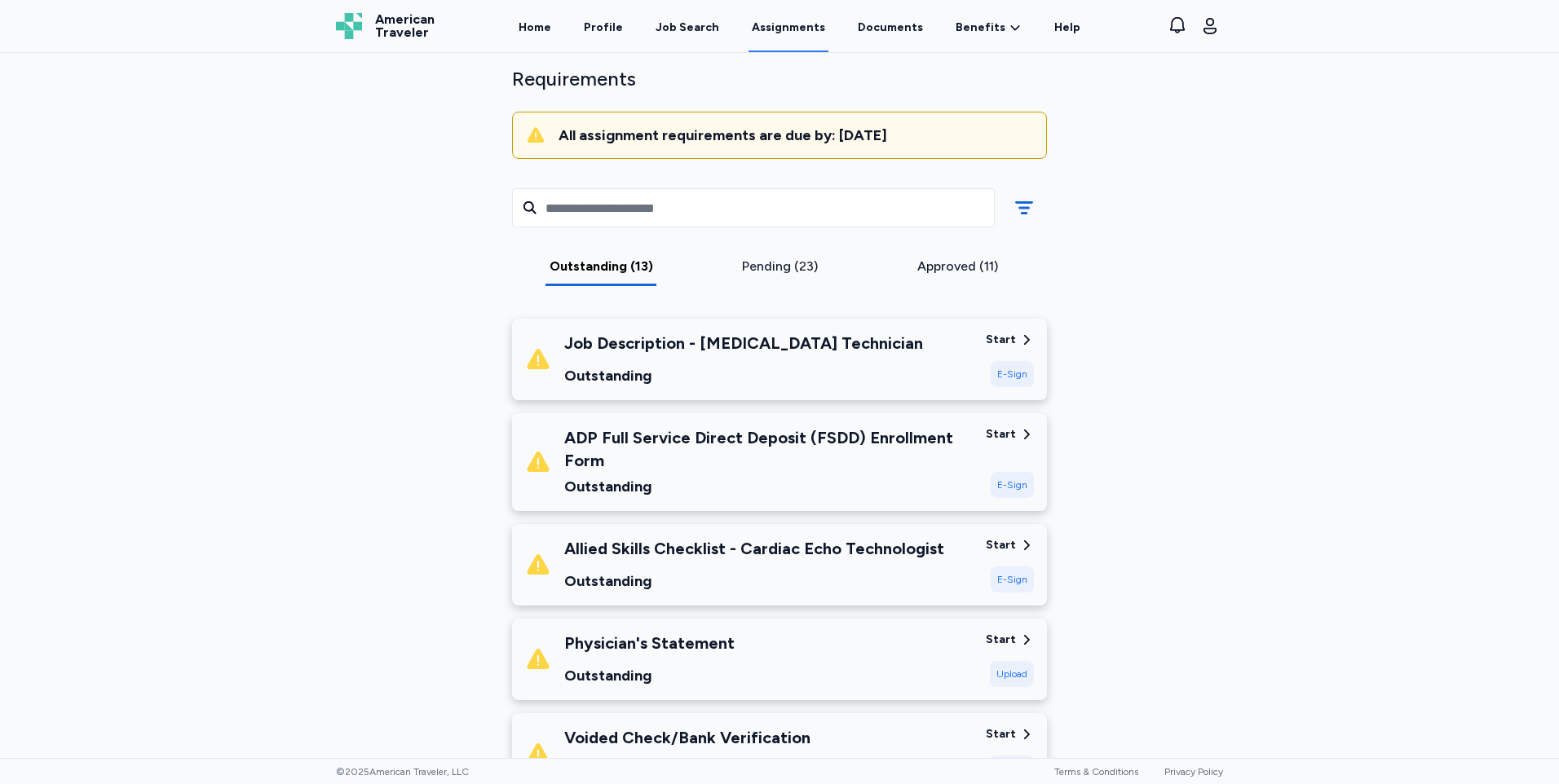
scroll to position [94, 0]
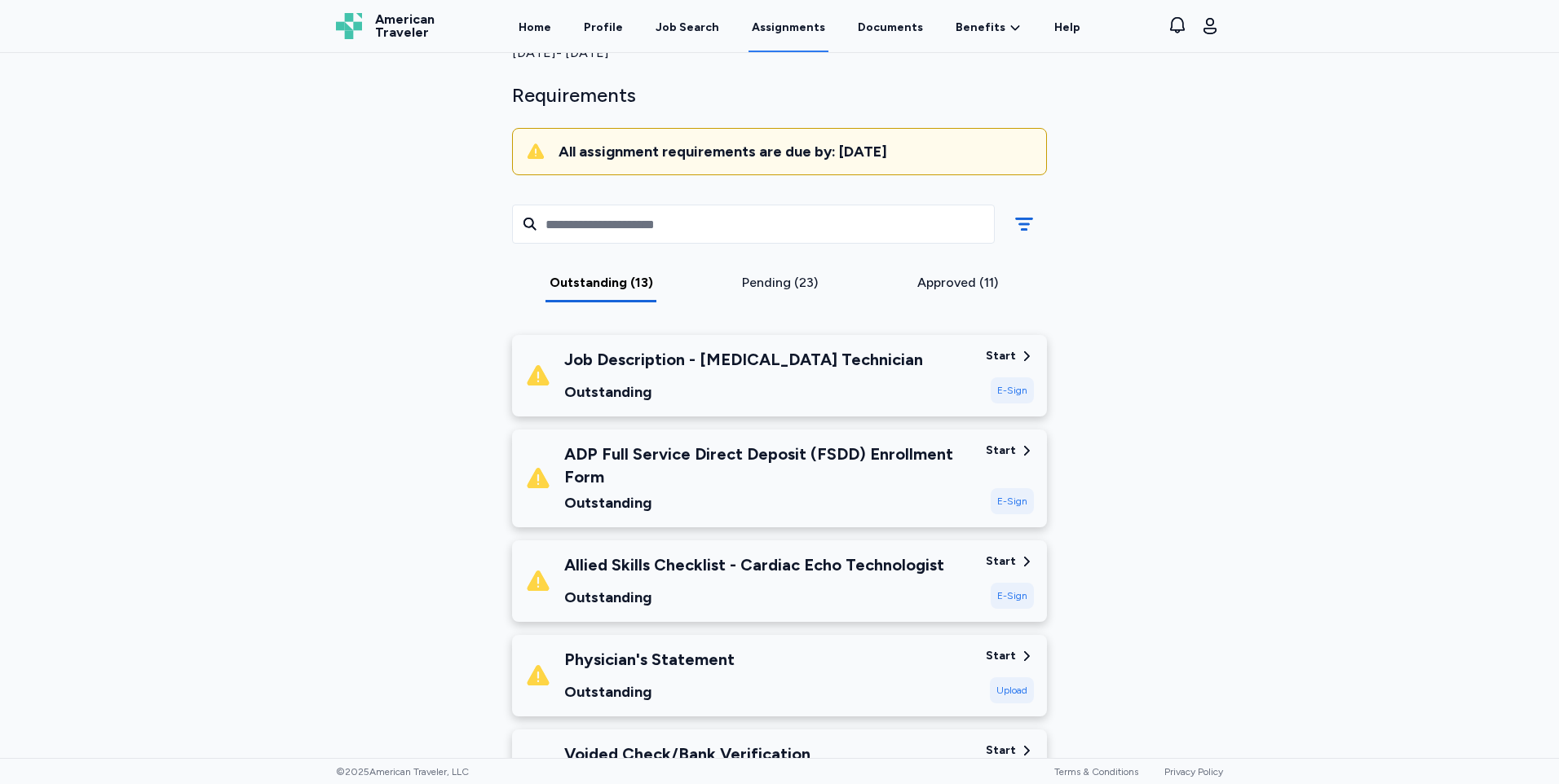
click at [662, 463] on div "ADP Full Service Direct Deposit (FSDD) Enrollment Form" at bounding box center [768, 465] width 408 height 46
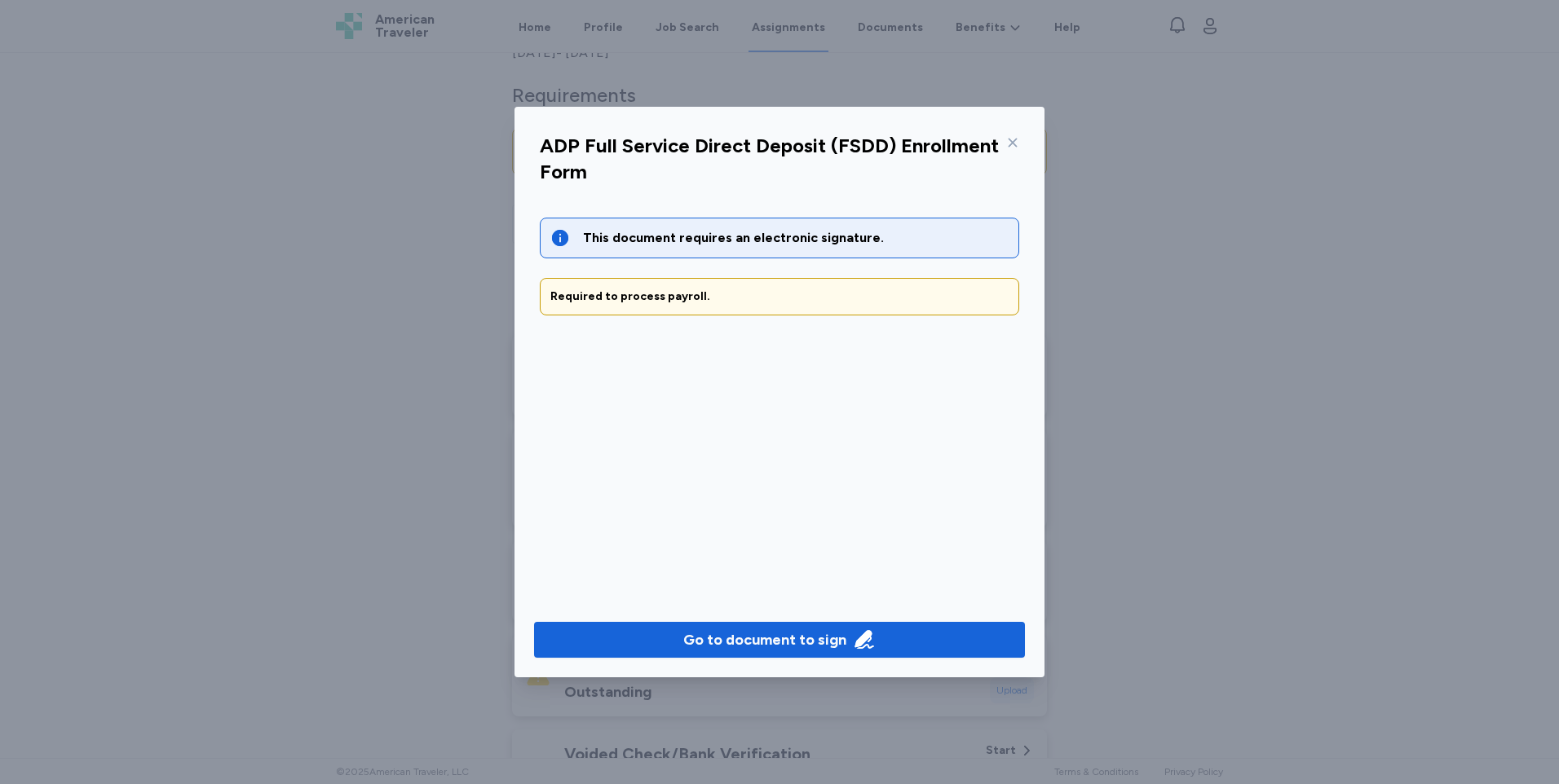
click at [1010, 141] on icon at bounding box center [1013, 143] width 13 height 13
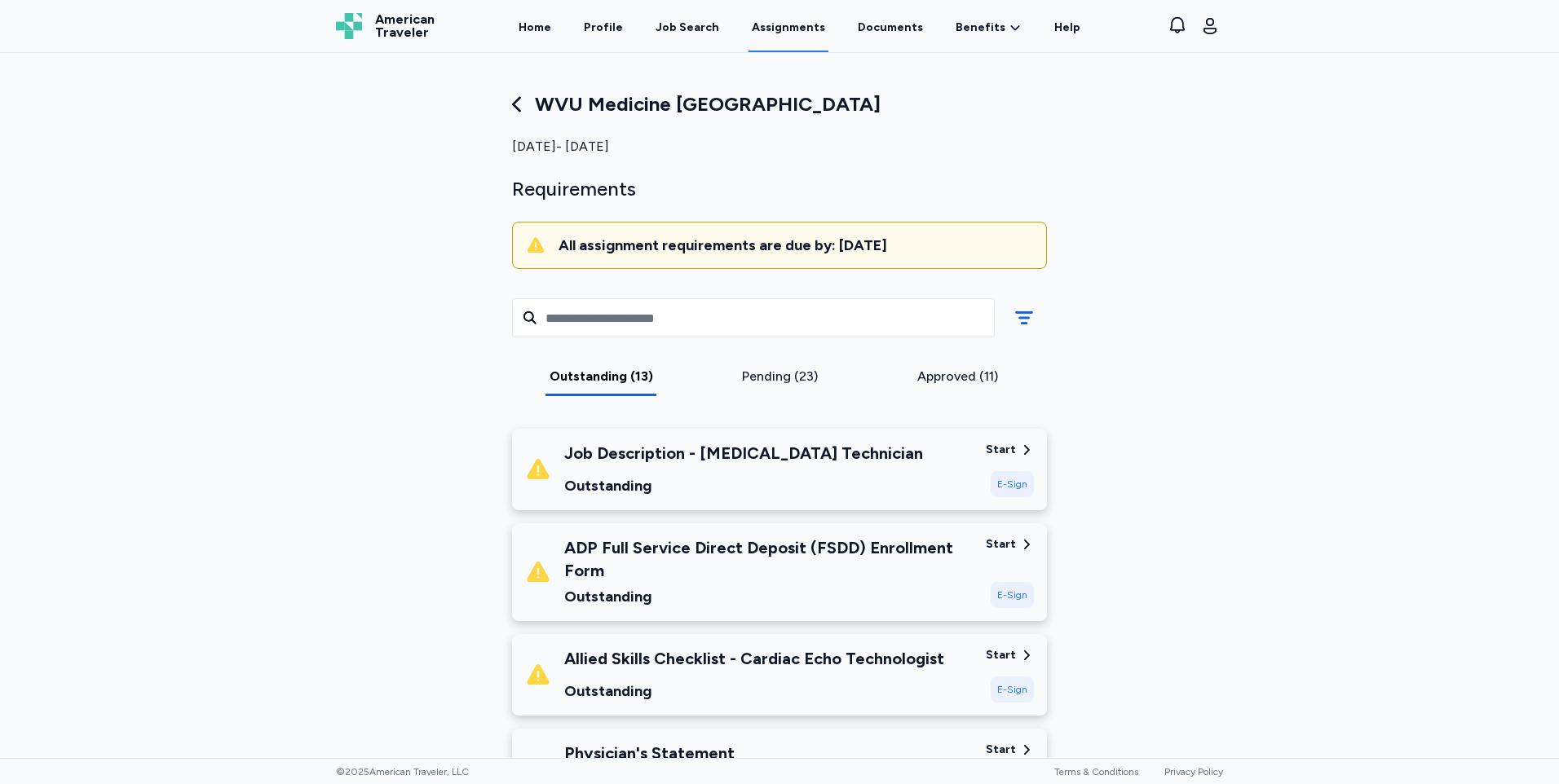
scroll to position [0, 0]
